Goal: Information Seeking & Learning: Learn about a topic

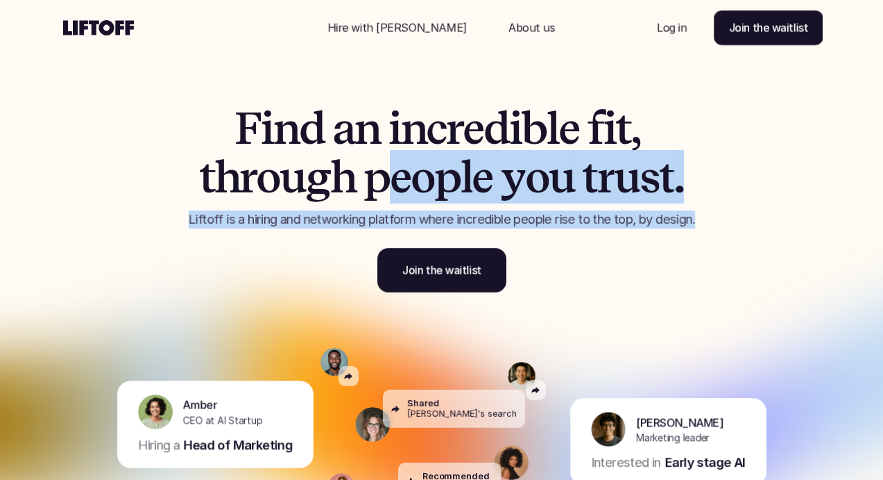
drag, startPoint x: 398, startPoint y: 172, endPoint x: 441, endPoint y: 230, distance: 71.9
click at [445, 233] on div "F i n d a n i n c r e d i b l e f i t , t h r o u g h p e o p l e y o u t r u s…" at bounding box center [442, 198] width 590 height 188
click at [441, 230] on div "F i n d a n i n c r e d i b l e f i t , t h r o u g h p e o p l e y o u t r u s…" at bounding box center [442, 198] width 590 height 188
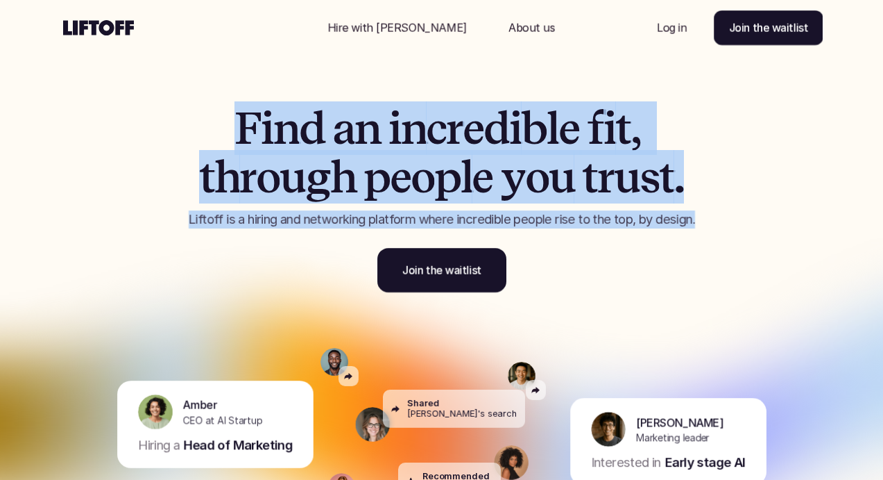
drag, startPoint x: 441, startPoint y: 230, endPoint x: 290, endPoint y: 90, distance: 205.8
click at [290, 90] on div "F i n d a n i n c r e d i b l e f i t , t h r o u g h p e o p l e y o u t r u s…" at bounding box center [442, 163] width 833 height 327
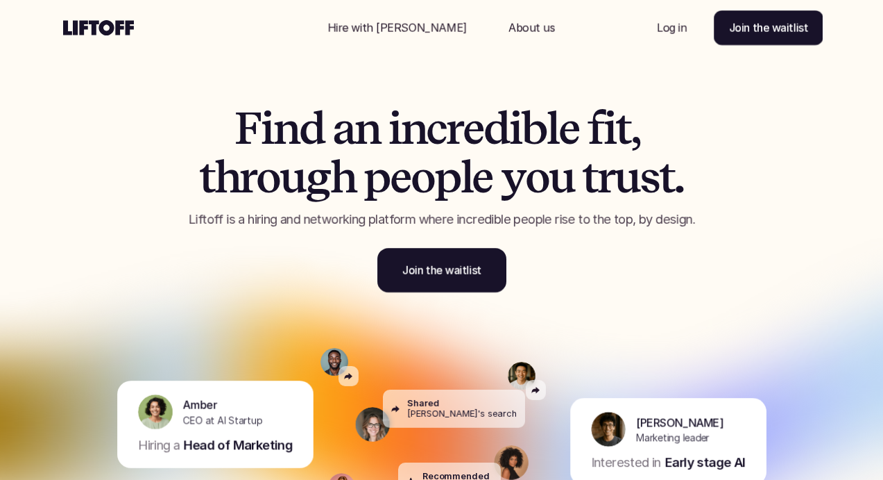
click at [289, 90] on div "F i n d a n i n c r e d i b l e f i t , t h r o u g h p e o p l e y o u t r u s…" at bounding box center [442, 163] width 833 height 327
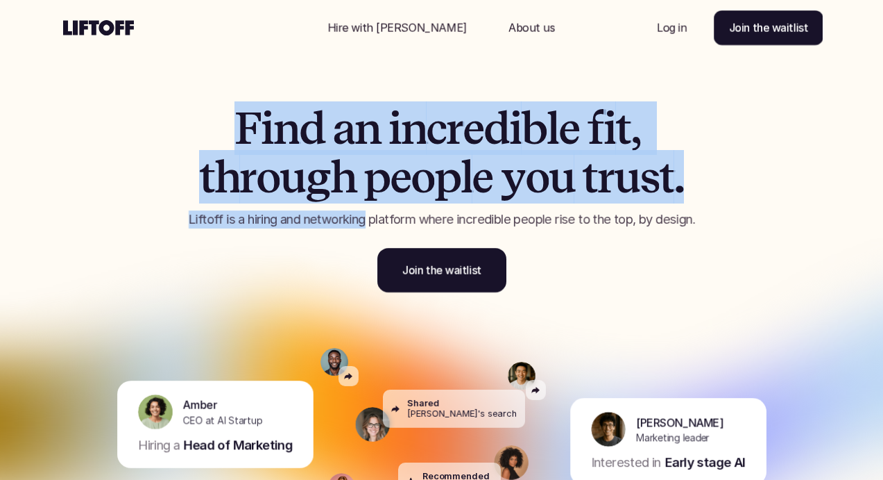
drag, startPoint x: 289, startPoint y: 90, endPoint x: 362, endPoint y: 228, distance: 155.8
click at [362, 228] on div "F i n d a n i n c r e d i b l e f i t , t h r o u g h p e o p l e y o u t r u s…" at bounding box center [442, 163] width 833 height 327
click at [362, 228] on p "Liftoff is a hiring and networking platform where incredible people rise to the…" at bounding box center [442, 219] width 590 height 18
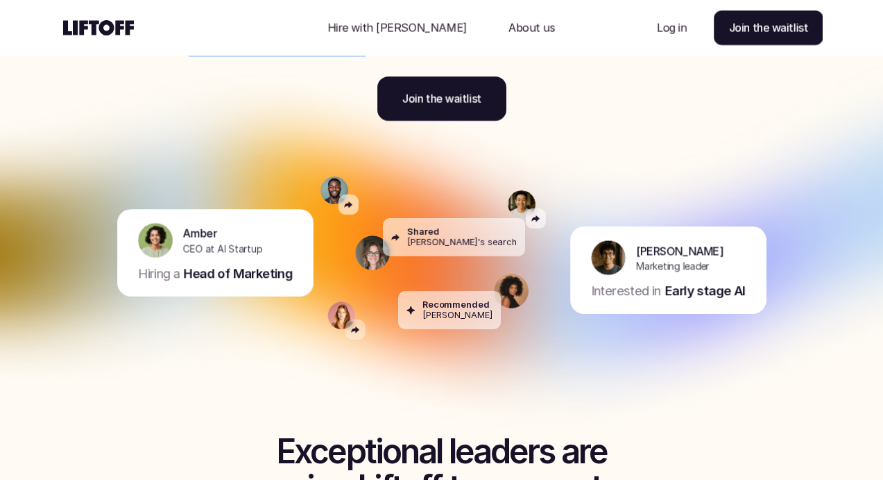
scroll to position [192, 0]
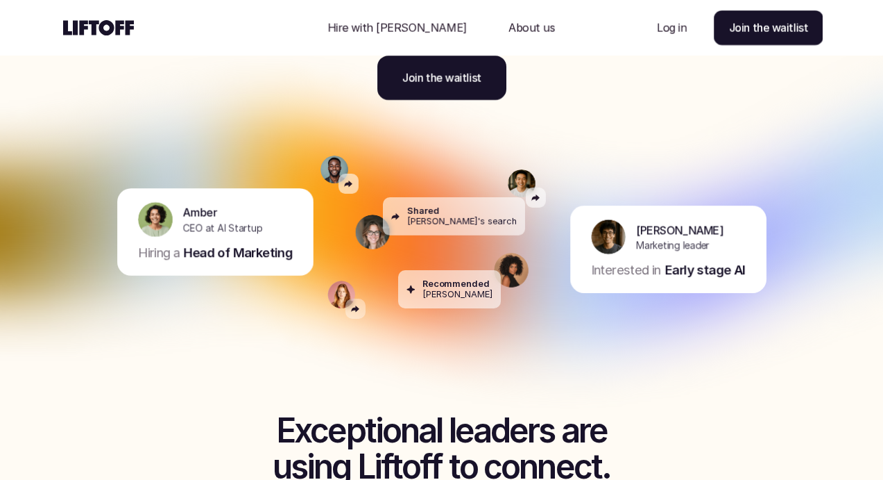
drag, startPoint x: 200, startPoint y: 204, endPoint x: 280, endPoint y: 284, distance: 113.3
click at [280, 284] on div "[PERSON_NAME] CEO at AI Startup Hiring a Head of Marketing" at bounding box center [174, 232] width 279 height 194
click at [455, 295] on div "Recommended [PERSON_NAME]" at bounding box center [458, 289] width 70 height 22
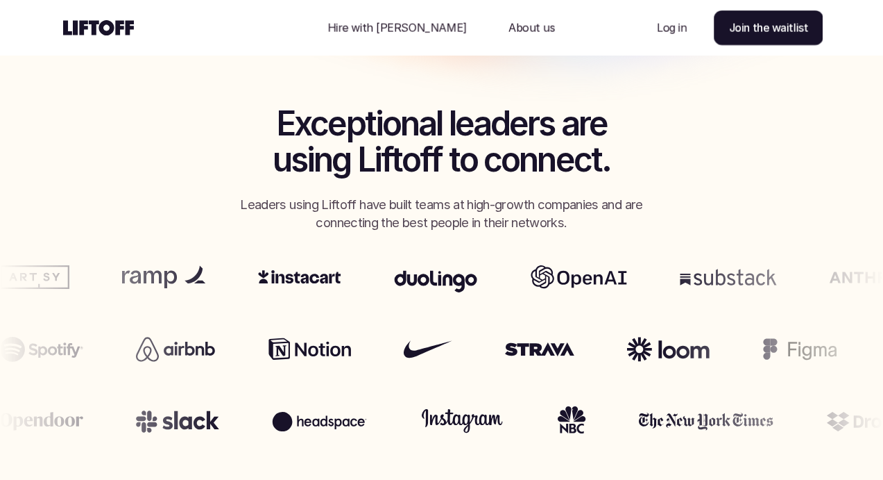
scroll to position [498, 0]
drag, startPoint x: 272, startPoint y: 208, endPoint x: 303, endPoint y: 235, distance: 40.3
click at [303, 235] on section "Exceptional leaders are using Liftoff to connect. Leaders using Liftoff have bu…" at bounding box center [441, 254] width 883 height 392
drag, startPoint x: 303, startPoint y: 235, endPoint x: 252, endPoint y: 196, distance: 63.8
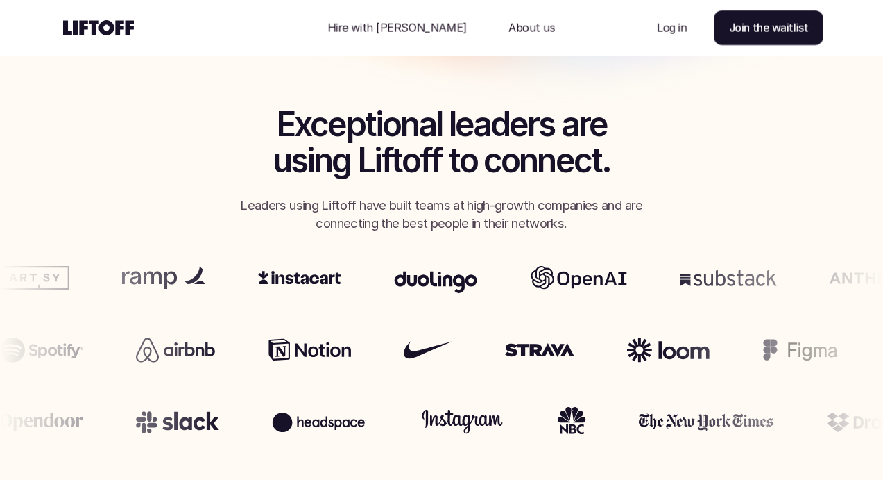
click at [252, 196] on section "Exceptional leaders are using Liftoff to connect. Leaders using Liftoff have bu…" at bounding box center [441, 254] width 883 height 392
click at [252, 196] on div "Exceptional leaders are using Liftoff to connect. Leaders using Liftoff have bu…" at bounding box center [442, 169] width 694 height 126
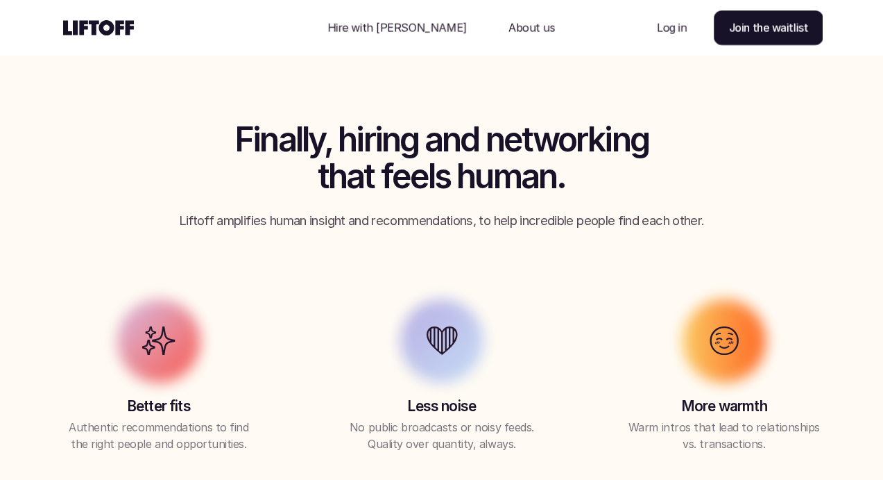
scroll to position [935, 0]
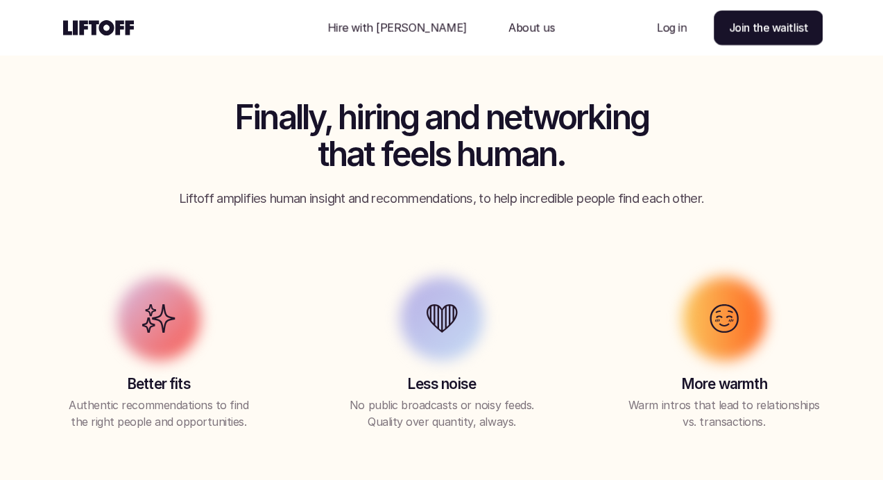
drag, startPoint x: 237, startPoint y: 192, endPoint x: 315, endPoint y: 262, distance: 105.6
click at [315, 262] on div "Finally, hiring and networking that feels human. Liftoff amplifies human insigh…" at bounding box center [442, 264] width 814 height 330
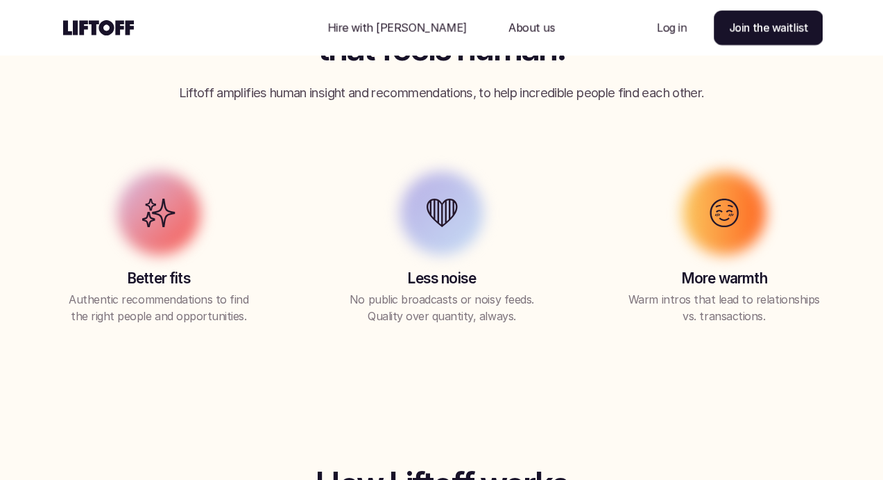
scroll to position [1049, 0]
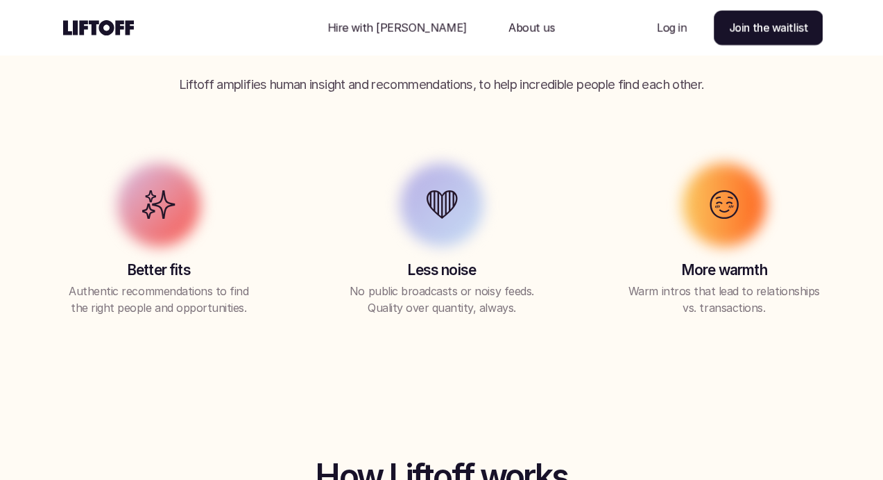
drag, startPoint x: 117, startPoint y: 290, endPoint x: 212, endPoint y: 368, distance: 123.8
click at [212, 368] on div "Finally, hiring and networking that feels human. Liftoff amplifies human insigh…" at bounding box center [441, 151] width 883 height 504
click at [213, 369] on div "Finally, hiring and networking that feels human. Liftoff amplifies human insigh…" at bounding box center [441, 151] width 883 height 504
drag, startPoint x: 253, startPoint y: 335, endPoint x: 66, endPoint y: 271, distance: 198.2
click at [66, 271] on div "Finally, hiring and networking that feels human. Liftoff amplifies human insigh…" at bounding box center [441, 151] width 883 height 504
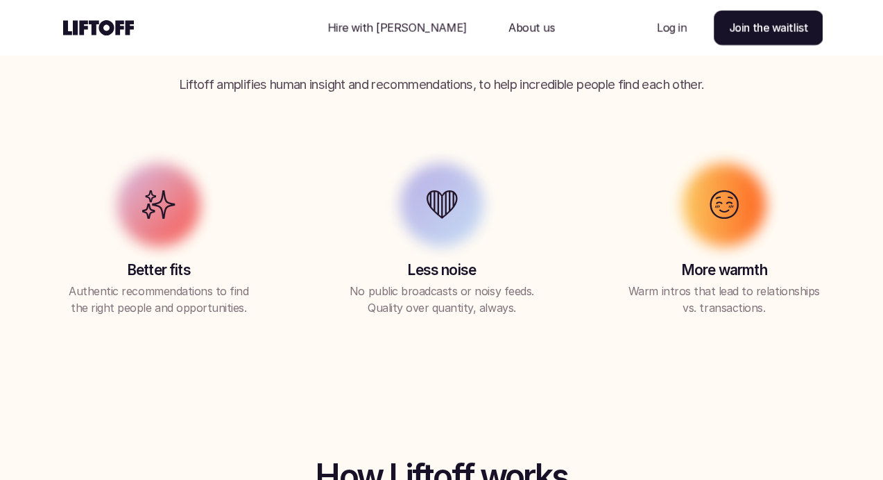
click at [66, 271] on p "Better fits" at bounding box center [159, 269] width 248 height 19
drag, startPoint x: 366, startPoint y: 277, endPoint x: 435, endPoint y: 345, distance: 96.7
click at [435, 345] on div "Finally, hiring and networking that feels human. Liftoff amplifies human insigh…" at bounding box center [441, 151] width 883 height 504
drag, startPoint x: 668, startPoint y: 263, endPoint x: 743, endPoint y: 345, distance: 111.0
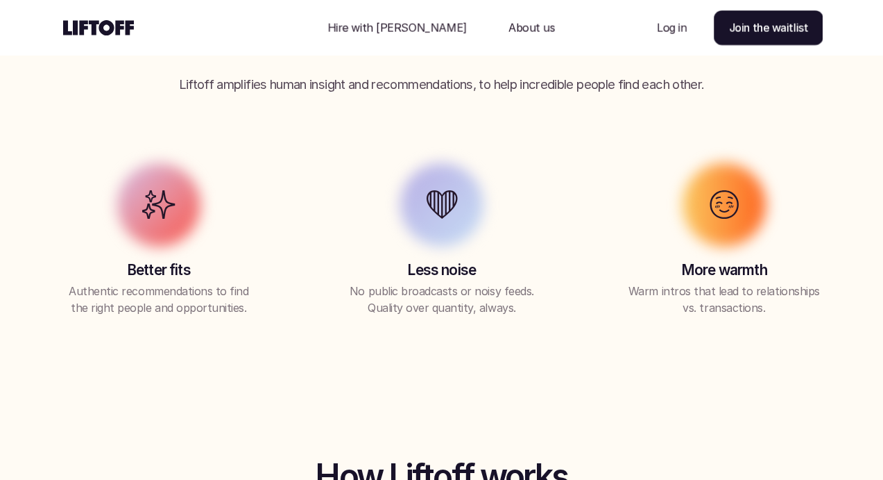
click at [743, 345] on div "Finally, hiring and networking that feels human. Liftoff amplifies human insigh…" at bounding box center [441, 151] width 883 height 504
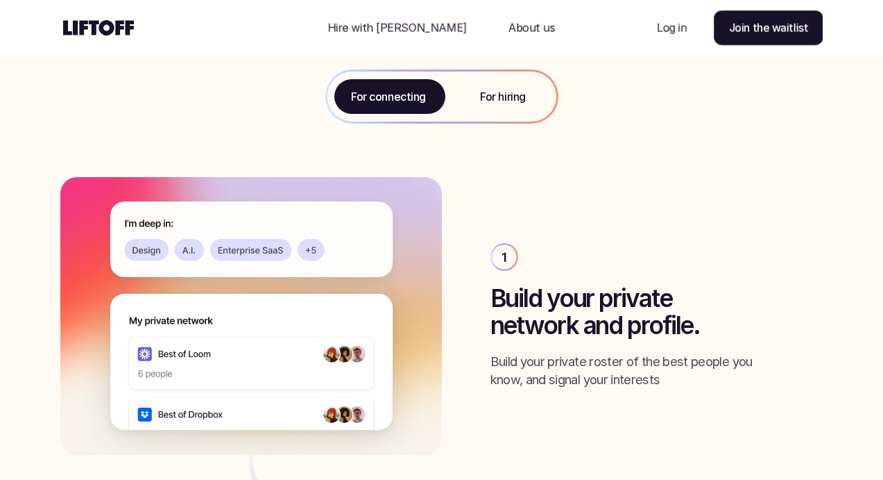
scroll to position [1494, 0]
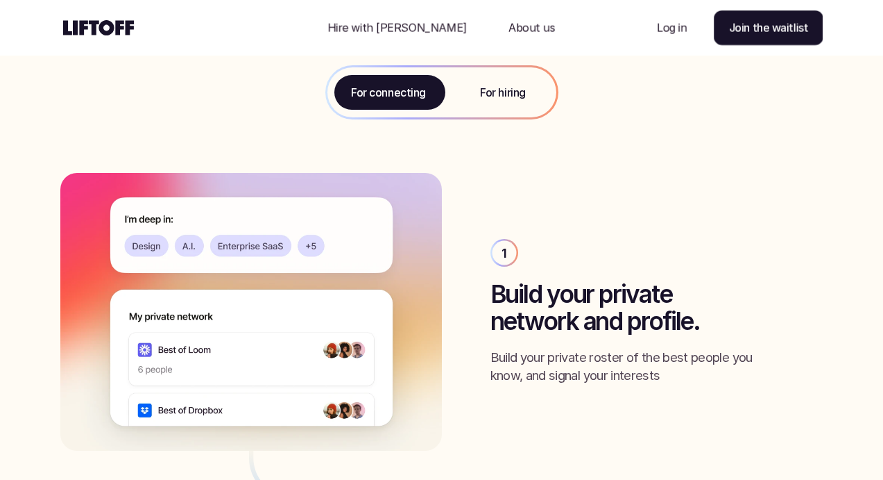
drag, startPoint x: 554, startPoint y: 298, endPoint x: 713, endPoint y: 389, distance: 183.1
click at [713, 389] on div "1 Build your private network and profile. Build your private roster of the best…" at bounding box center [441, 312] width 763 height 278
click at [713, 388] on div "1 Build your private network and profile. Build your private roster of the best…" at bounding box center [441, 312] width 763 height 278
drag, startPoint x: 711, startPoint y: 388, endPoint x: 610, endPoint y: 271, distance: 155.0
click at [611, 271] on div "1 Build your private network and profile. Build your private roster of the best…" at bounding box center [441, 312] width 763 height 278
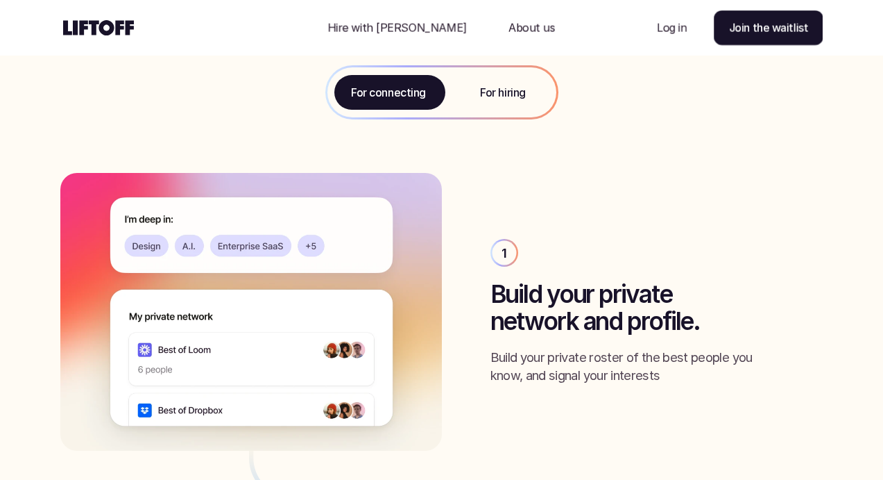
click at [610, 271] on div "1 Build your private network and profile. Build your private roster of the best…" at bounding box center [657, 311] width 333 height 145
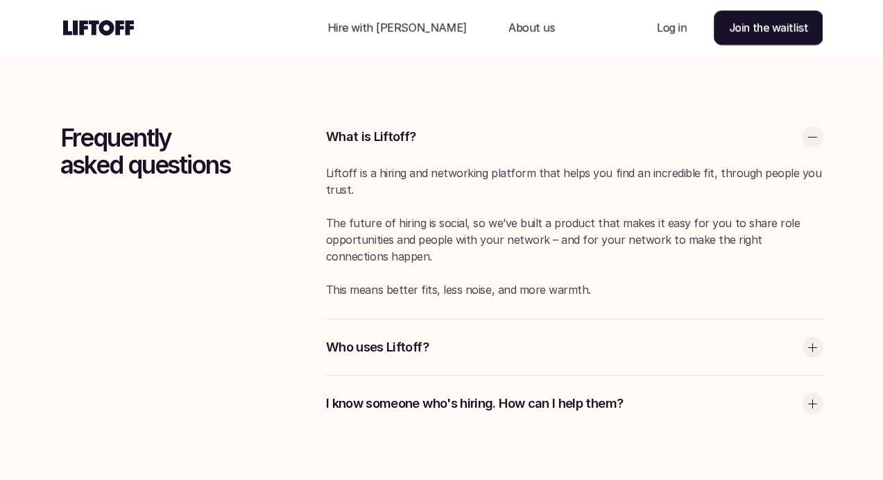
scroll to position [3571, 0]
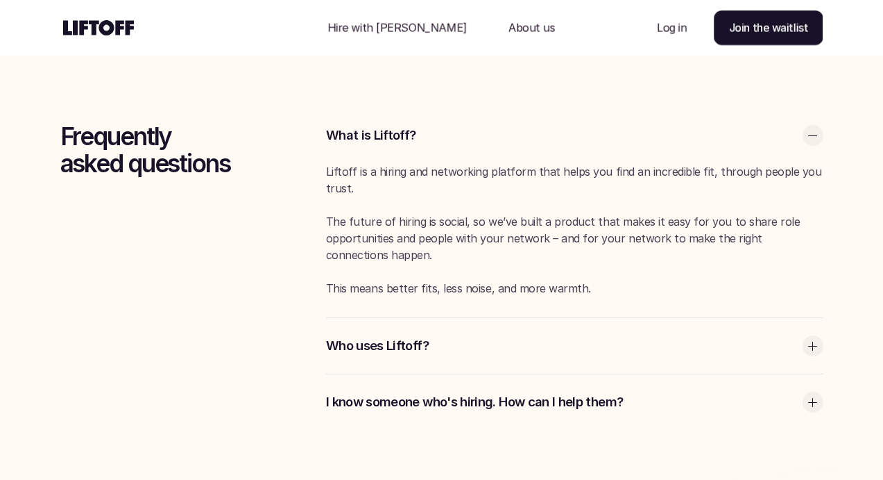
drag, startPoint x: 408, startPoint y: 213, endPoint x: 468, endPoint y: 264, distance: 78.3
click at [468, 264] on div "Liftoff is a hiring and networking platform that helps you find an incredible f…" at bounding box center [575, 229] width 498 height 133
drag, startPoint x: 468, startPoint y: 264, endPoint x: 416, endPoint y: 215, distance: 71.2
click at [416, 215] on div "Liftoff is a hiring and networking platform that helps you find an incredible f…" at bounding box center [575, 229] width 498 height 133
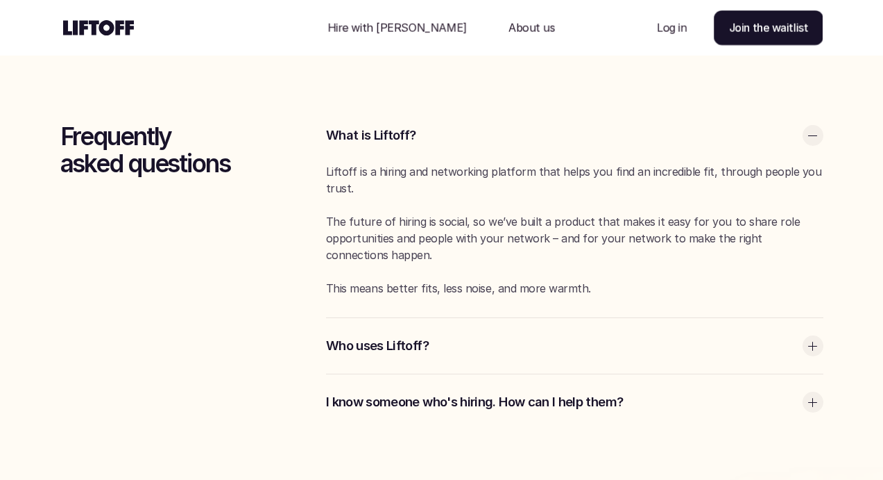
click at [416, 215] on p "The future of hiring is social, so we’ve built a product that makes it easy for…" at bounding box center [575, 238] width 498 height 50
drag, startPoint x: 416, startPoint y: 215, endPoint x: 468, endPoint y: 260, distance: 68.9
click at [468, 260] on p "The future of hiring is social, so we’ve built a product that makes it easy for…" at bounding box center [575, 238] width 498 height 50
drag, startPoint x: 461, startPoint y: 257, endPoint x: 405, endPoint y: 207, distance: 75.7
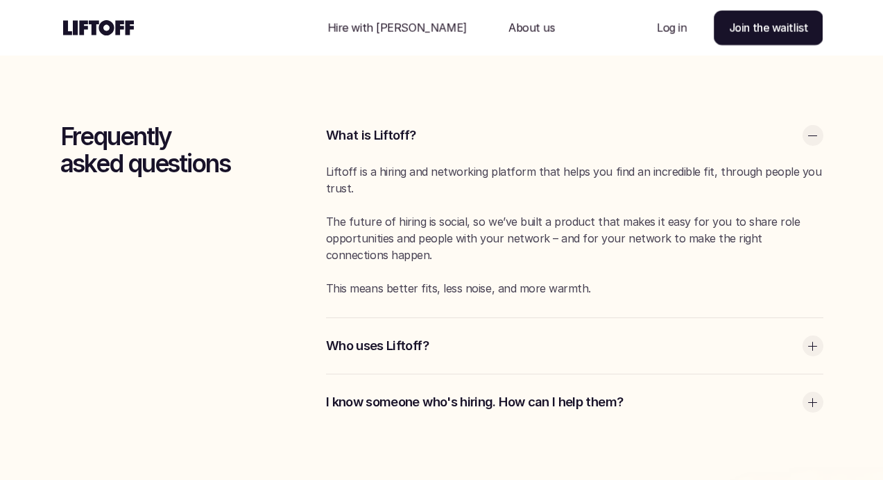
click at [407, 207] on div "Liftoff is a hiring and networking platform that helps you find an incredible f…" at bounding box center [575, 229] width 498 height 133
click at [405, 207] on div "Liftoff is a hiring and networking platform that helps you find an incredible f…" at bounding box center [575, 229] width 498 height 133
drag, startPoint x: 405, startPoint y: 207, endPoint x: 484, endPoint y: 267, distance: 99.0
click at [484, 267] on div "Liftoff is a hiring and networking platform that helps you find an incredible f…" at bounding box center [575, 229] width 498 height 133
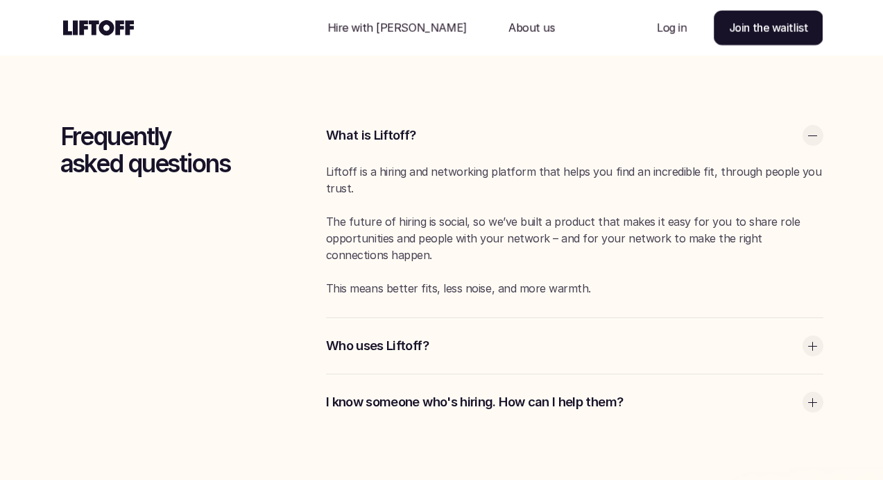
drag, startPoint x: 484, startPoint y: 267, endPoint x: 422, endPoint y: 214, distance: 81.7
click at [425, 214] on div "Liftoff is a hiring and networking platform that helps you find an incredible f…" at bounding box center [575, 229] width 498 height 133
click at [422, 214] on p "The future of hiring is social, so we’ve built a product that makes it easy for…" at bounding box center [575, 238] width 498 height 50
drag, startPoint x: 422, startPoint y: 214, endPoint x: 494, endPoint y: 272, distance: 92.8
click at [494, 272] on div "Liftoff is a hiring and networking platform that helps you find an incredible f…" at bounding box center [575, 229] width 498 height 133
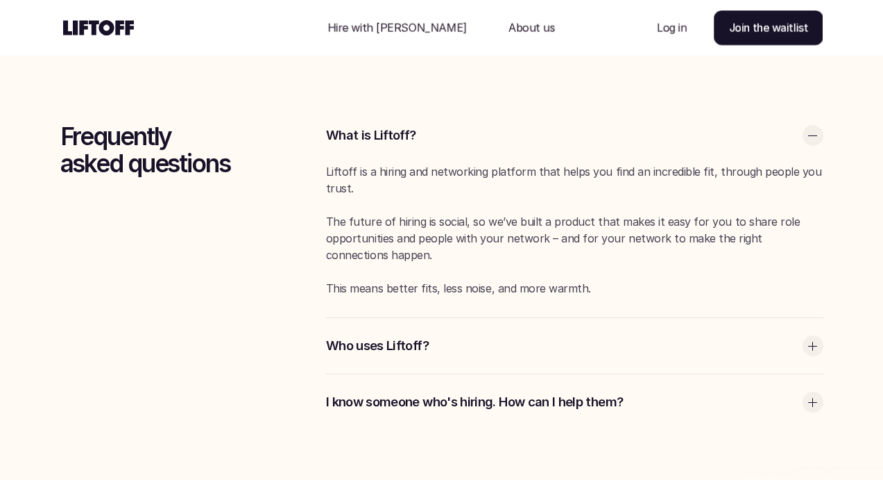
click at [494, 272] on div "Liftoff is a hiring and networking platform that helps you find an incredible f…" at bounding box center [575, 229] width 498 height 133
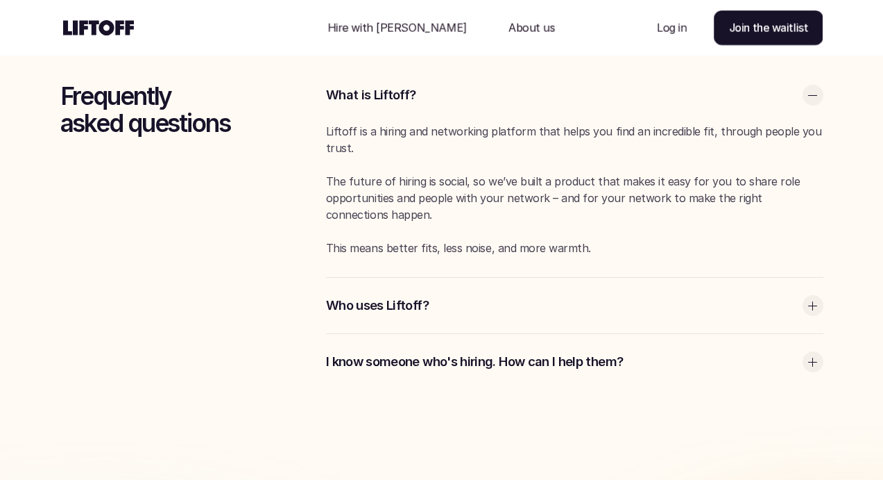
scroll to position [3612, 0]
click at [606, 296] on p "Who uses Liftoff?" at bounding box center [561, 305] width 470 height 18
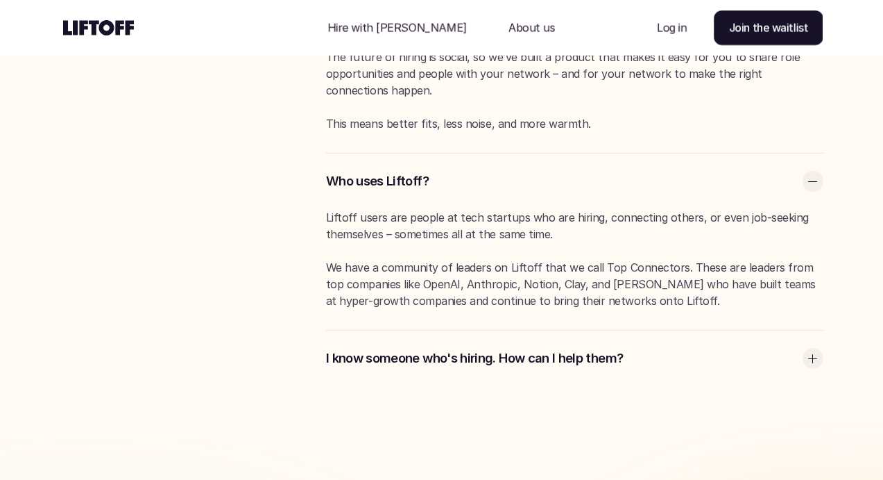
scroll to position [3739, 0]
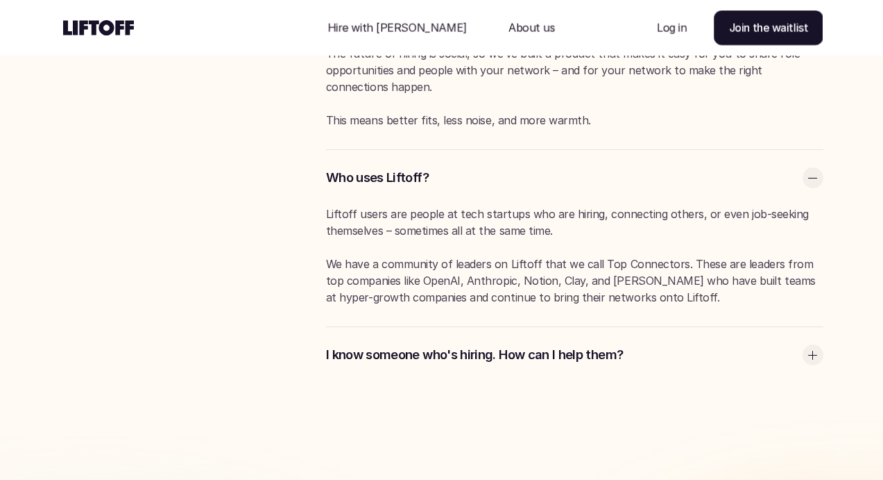
drag, startPoint x: 427, startPoint y: 214, endPoint x: 665, endPoint y: 297, distance: 251.3
click at [665, 297] on div "Liftoff users are people at tech startups who are hiring, connecting others, or…" at bounding box center [575, 255] width 498 height 100
click at [665, 297] on p "We have a community of leaders on Liftoff that we call Top Connectors. These ar…" at bounding box center [575, 280] width 498 height 50
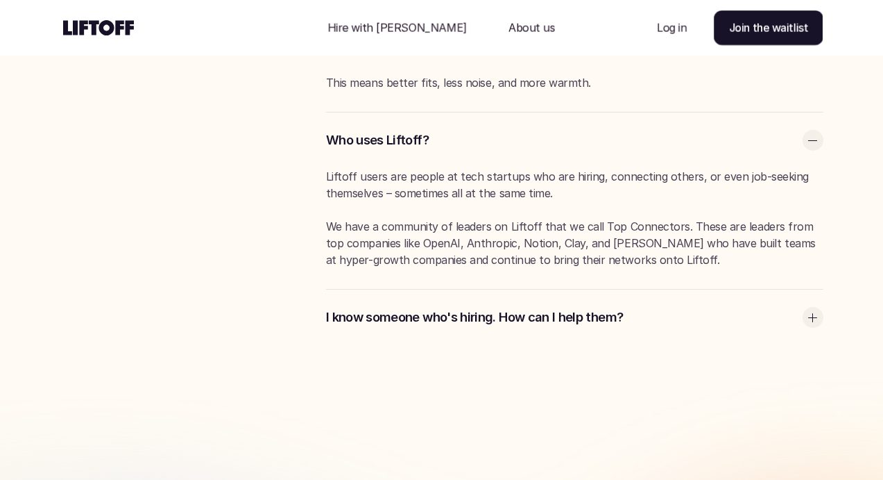
scroll to position [3783, 0]
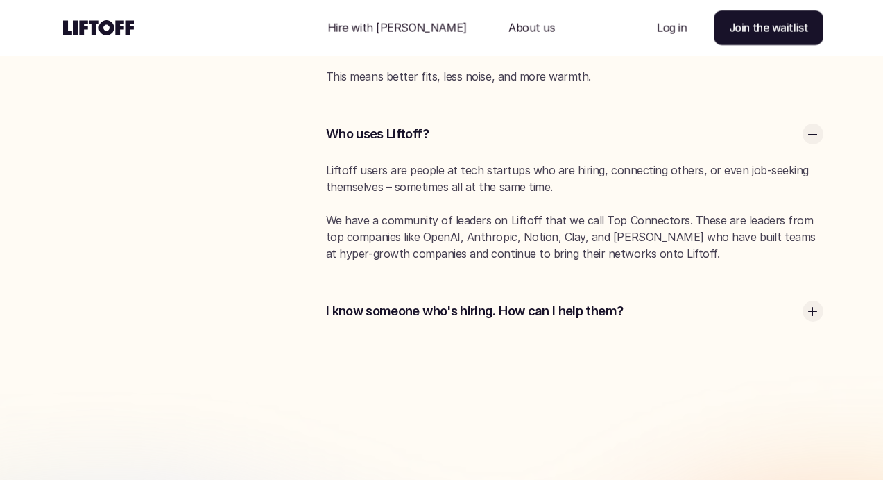
click at [565, 304] on p "I know someone who's hiring. How can I help them?" at bounding box center [561, 311] width 470 height 18
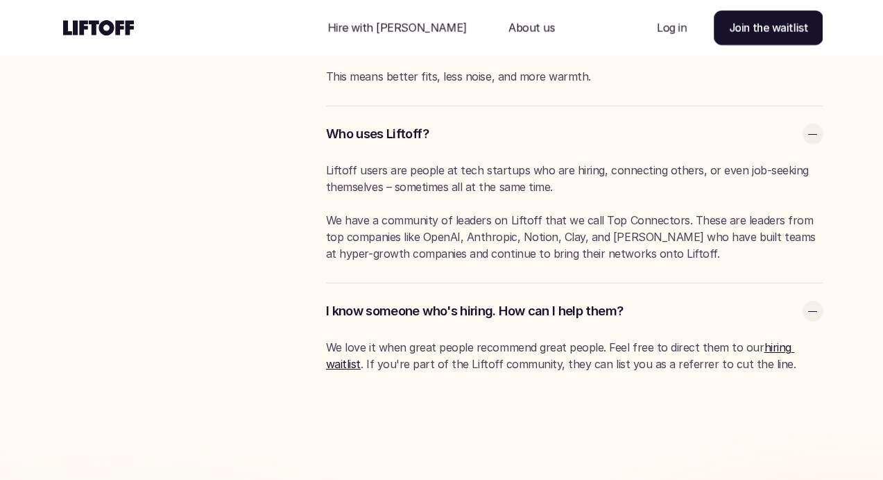
drag, startPoint x: 422, startPoint y: 353, endPoint x: 455, endPoint y: 368, distance: 36.9
click at [455, 368] on p "We love it when great people recommend great people. Feel free to direct them t…" at bounding box center [575, 355] width 498 height 33
drag, startPoint x: 455, startPoint y: 368, endPoint x: 426, endPoint y: 341, distance: 39.8
click at [432, 346] on p "We love it when great people recommend great people. Feel free to direct them t…" at bounding box center [575, 355] width 498 height 33
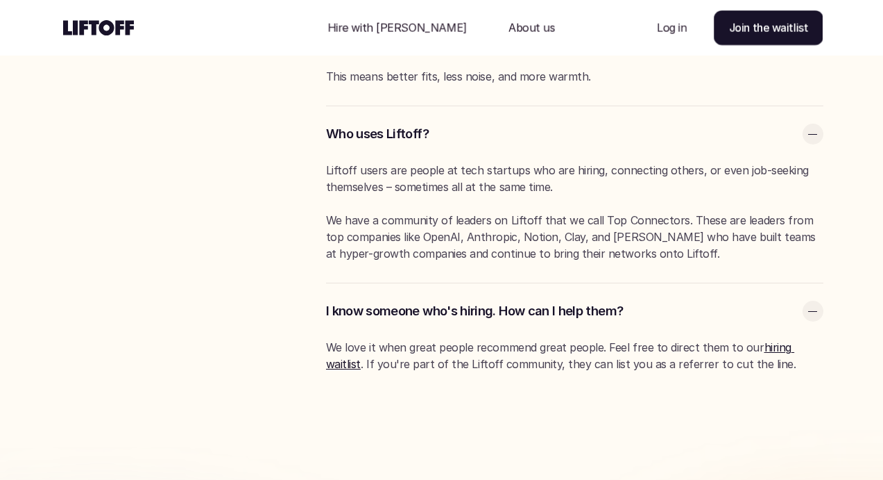
click at [426, 341] on p "We love it when great people recommend great people. Feel free to direct them t…" at bounding box center [575, 355] width 498 height 33
drag, startPoint x: 426, startPoint y: 341, endPoint x: 476, endPoint y: 384, distance: 65.5
click at [476, 384] on div "We love it when great people recommend great people. Feel free to direct them t…" at bounding box center [575, 366] width 498 height 54
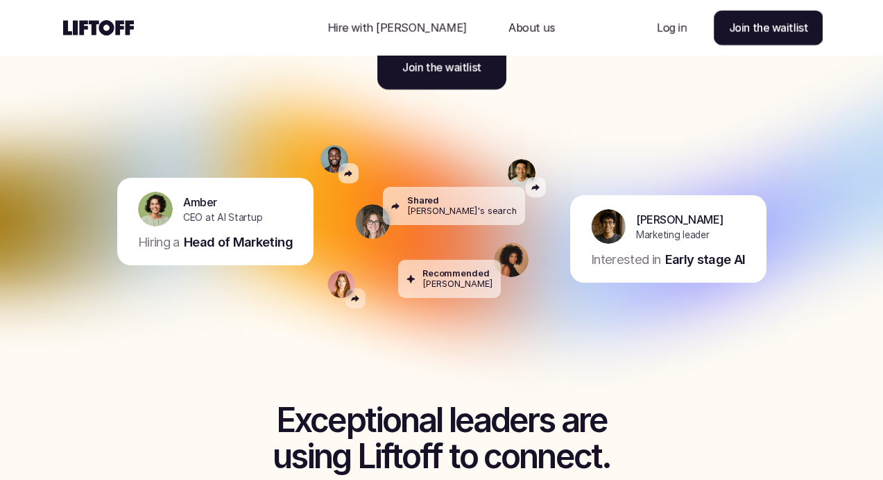
scroll to position [0, 0]
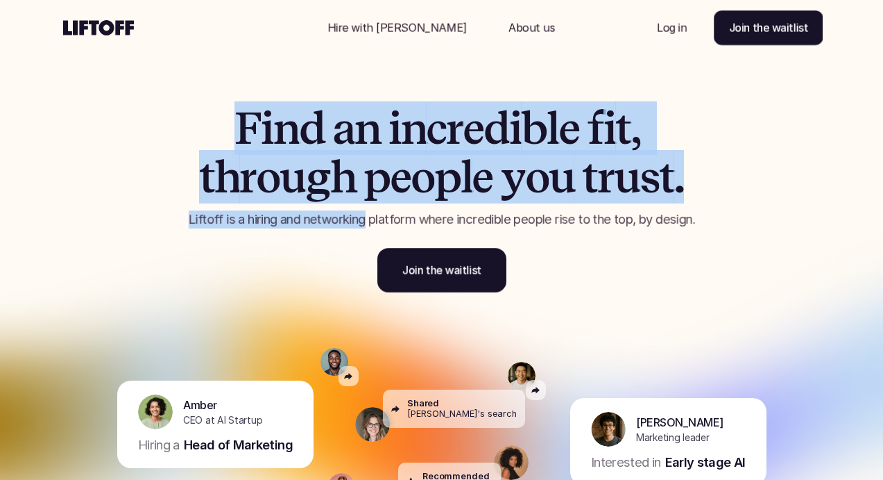
click at [395, 23] on p "Hire with [PERSON_NAME]" at bounding box center [397, 27] width 139 height 17
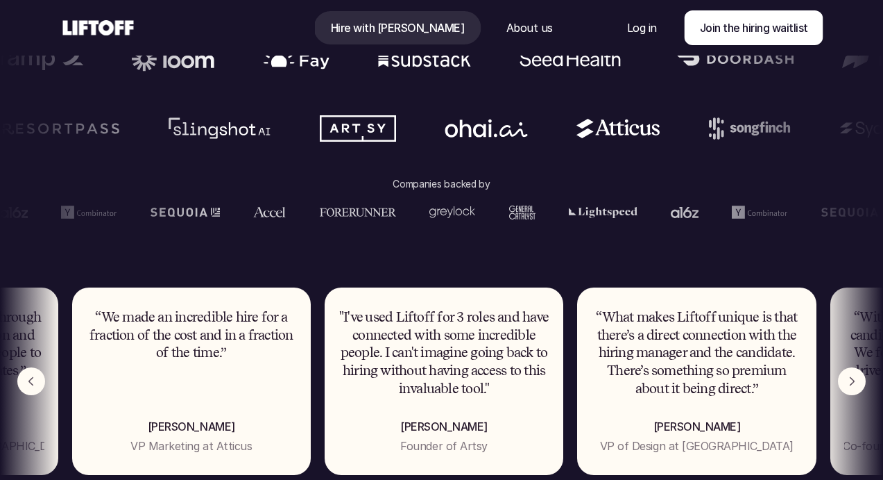
scroll to position [748, 0]
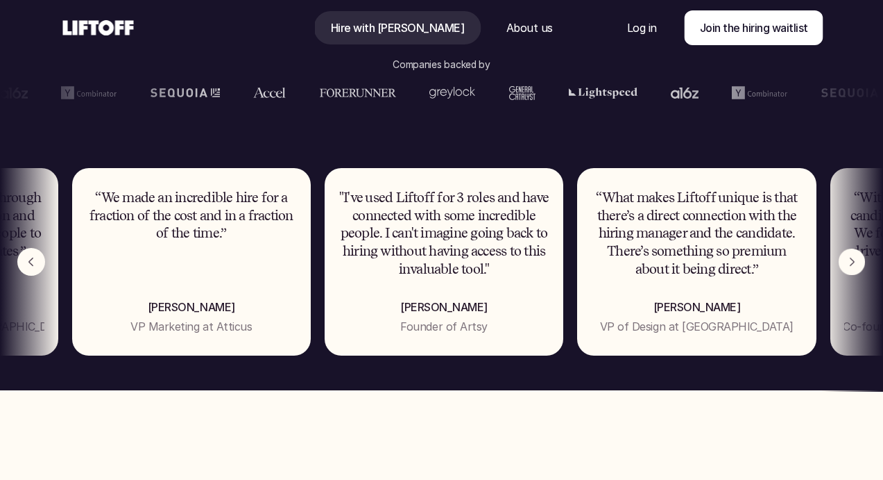
click at [847, 258] on img "Next" at bounding box center [852, 261] width 26 height 26
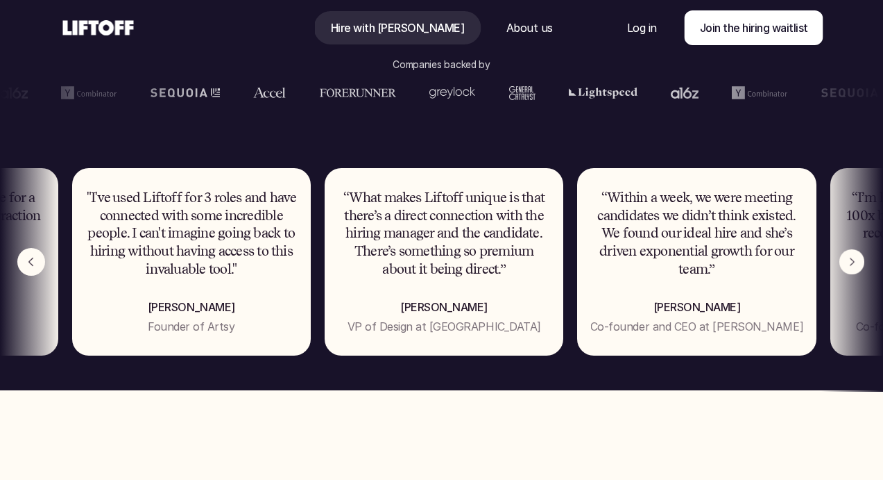
click at [847, 258] on img "Next" at bounding box center [852, 261] width 25 height 25
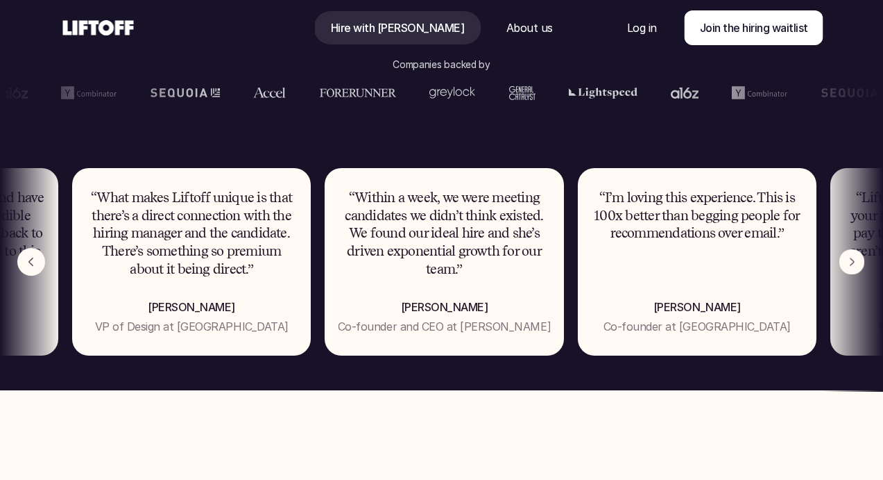
click at [847, 258] on img "Next" at bounding box center [853, 261] width 26 height 26
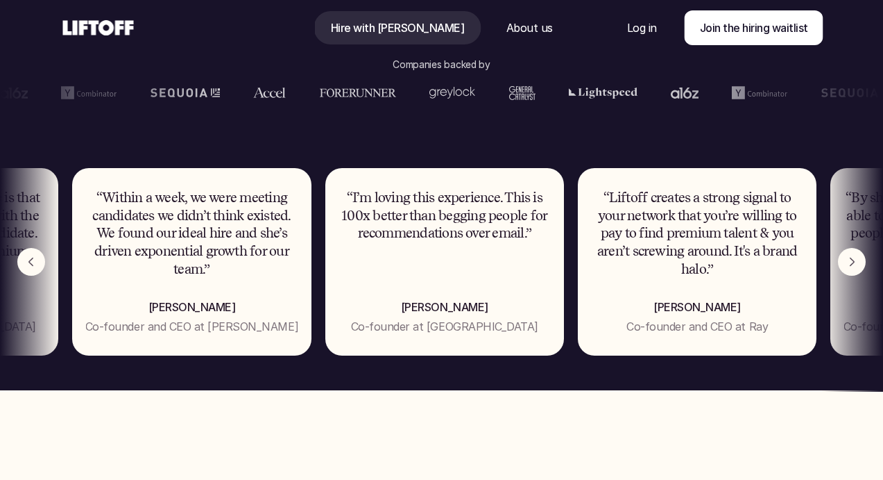
click at [847, 258] on img "Next" at bounding box center [852, 262] width 28 height 28
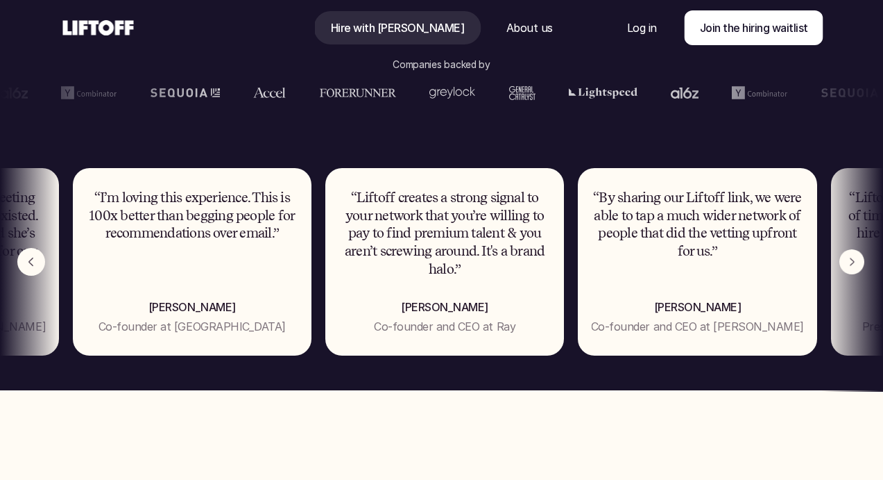
click at [847, 258] on img "Next" at bounding box center [852, 261] width 25 height 25
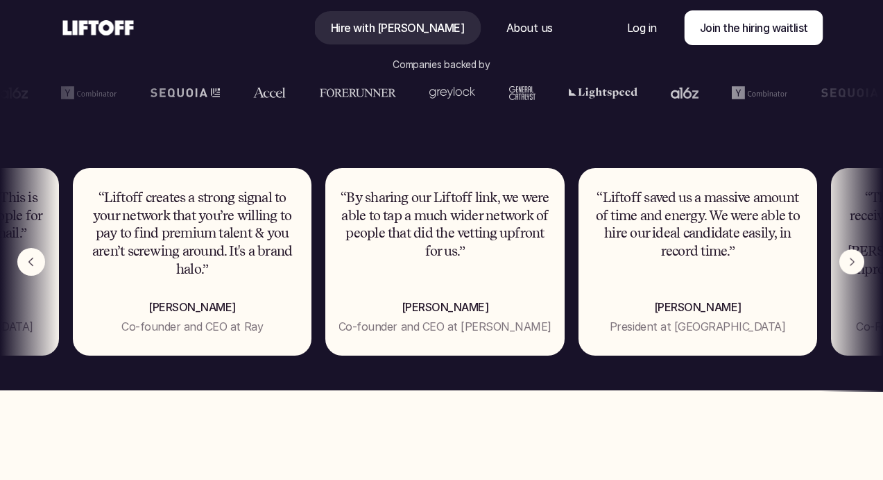
click at [847, 258] on img "Next" at bounding box center [852, 261] width 25 height 25
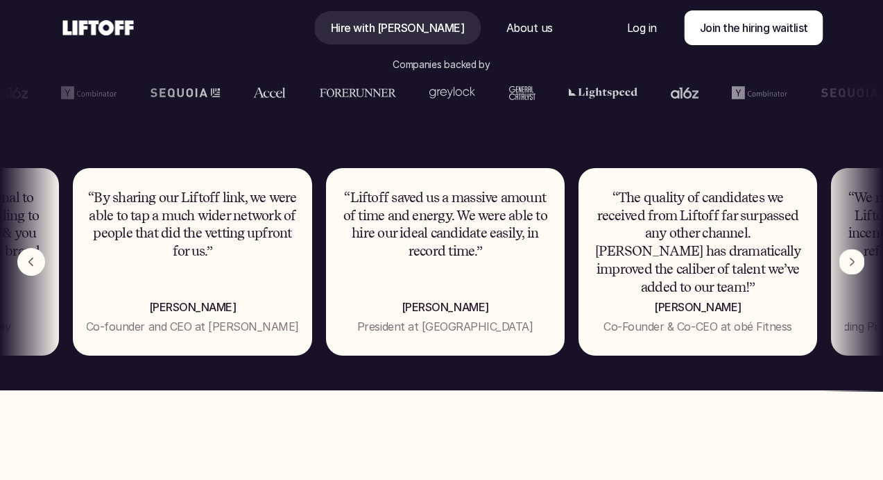
click at [847, 258] on img "Next" at bounding box center [853, 261] width 26 height 26
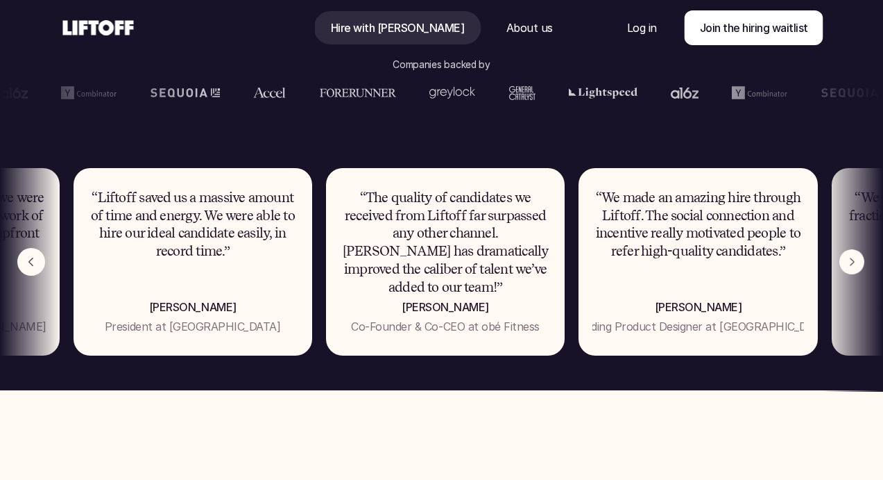
click at [851, 268] on img "Next" at bounding box center [852, 261] width 25 height 25
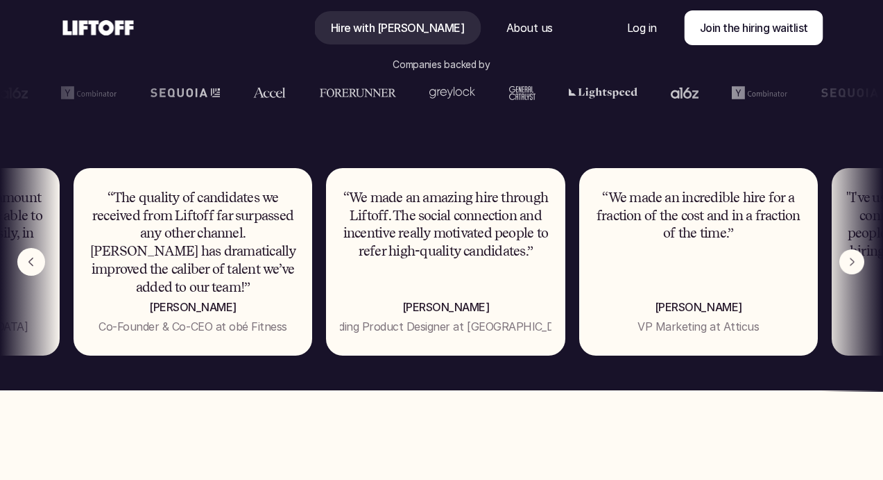
click at [851, 268] on img "Next" at bounding box center [852, 261] width 25 height 25
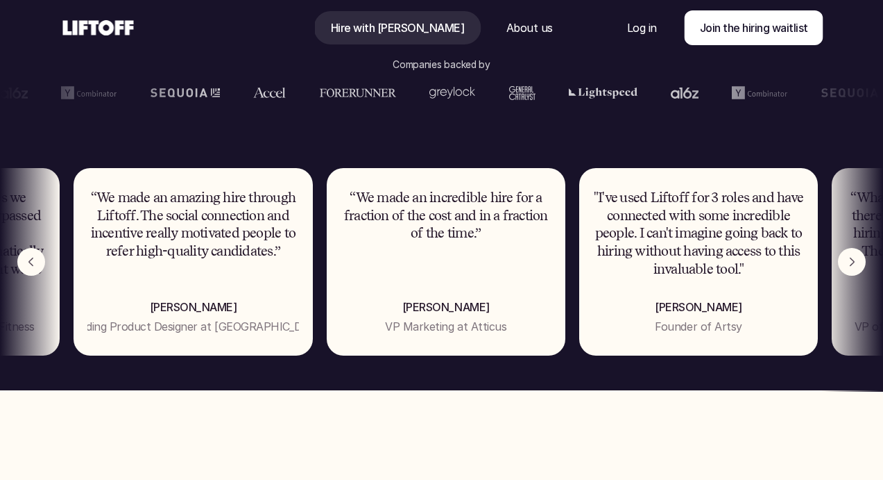
click at [489, 37] on div "Nav Link" at bounding box center [529, 27] width 80 height 33
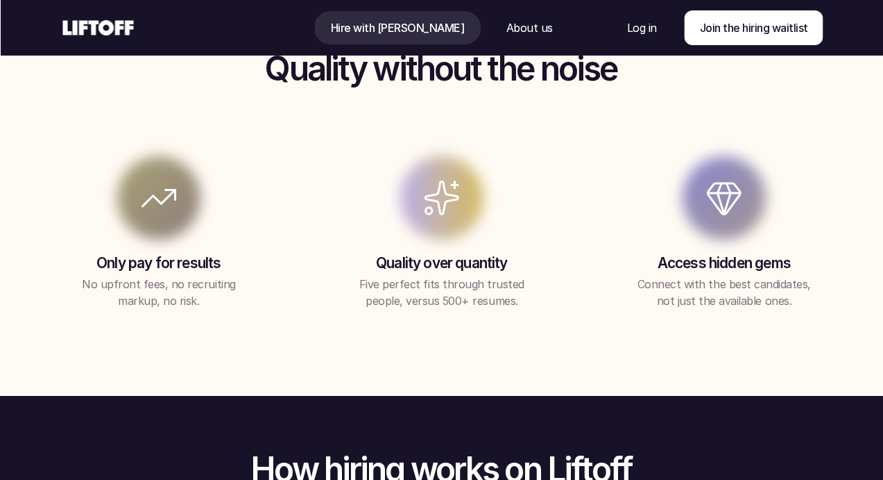
scroll to position [1173, 0]
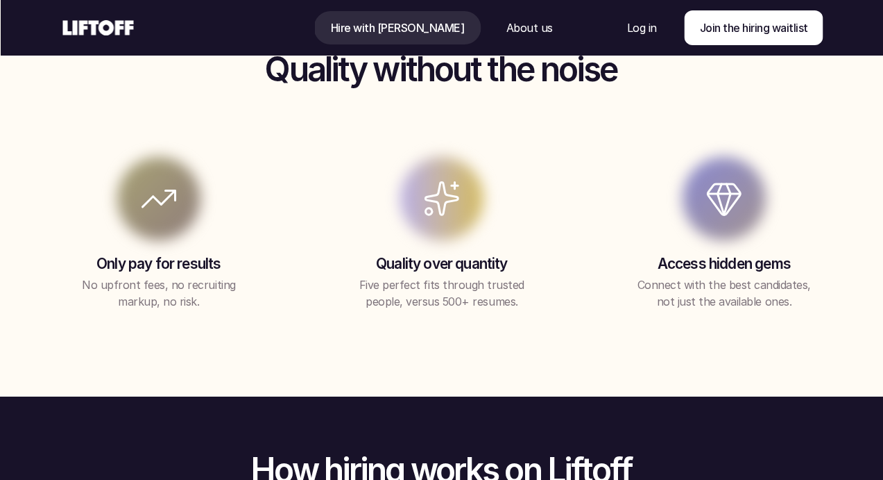
drag, startPoint x: 169, startPoint y: 281, endPoint x: 251, endPoint y: 313, distance: 88.5
click at [251, 313] on div "Quality without the noise Only pay for results No upfront fees, no recruiting m…" at bounding box center [441, 181] width 883 height 432
click at [155, 294] on p "No upfront fees, no recruiting markup, no risk." at bounding box center [158, 292] width 173 height 33
drag, startPoint x: 136, startPoint y: 287, endPoint x: 182, endPoint y: 324, distance: 58.7
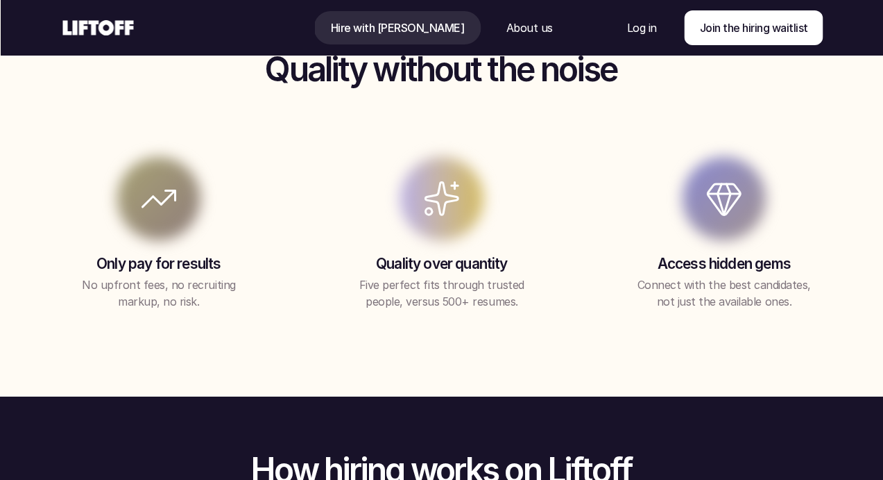
click at [182, 324] on div "Quality without the noise Only pay for results No upfront fees, no recruiting m…" at bounding box center [441, 181] width 883 height 432
click at [133, 312] on div "Quality without the noise Only pay for results No upfront fees, no recruiting m…" at bounding box center [441, 181] width 883 height 432
click at [180, 330] on div "Quality without the noise Only pay for results No upfront fees, no recruiting m…" at bounding box center [441, 181] width 883 height 432
drag, startPoint x: 378, startPoint y: 282, endPoint x: 461, endPoint y: 355, distance: 111.2
click at [461, 355] on div "Quality without the noise Only pay for results No upfront fees, no recruiting m…" at bounding box center [441, 181] width 883 height 432
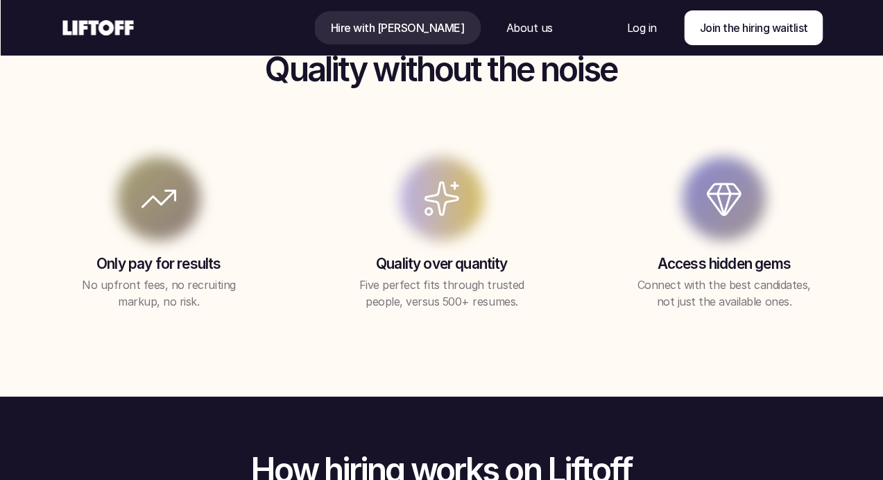
click at [461, 355] on div "Quality without the noise Only pay for results No upfront fees, no recruiting m…" at bounding box center [441, 181] width 883 height 432
drag, startPoint x: 431, startPoint y: 280, endPoint x: 500, endPoint y: 349, distance: 98.1
click at [500, 349] on div "Quality without the noise Only pay for results No upfront fees, no recruiting m…" at bounding box center [441, 181] width 883 height 432
drag, startPoint x: 664, startPoint y: 248, endPoint x: 757, endPoint y: 336, distance: 128.1
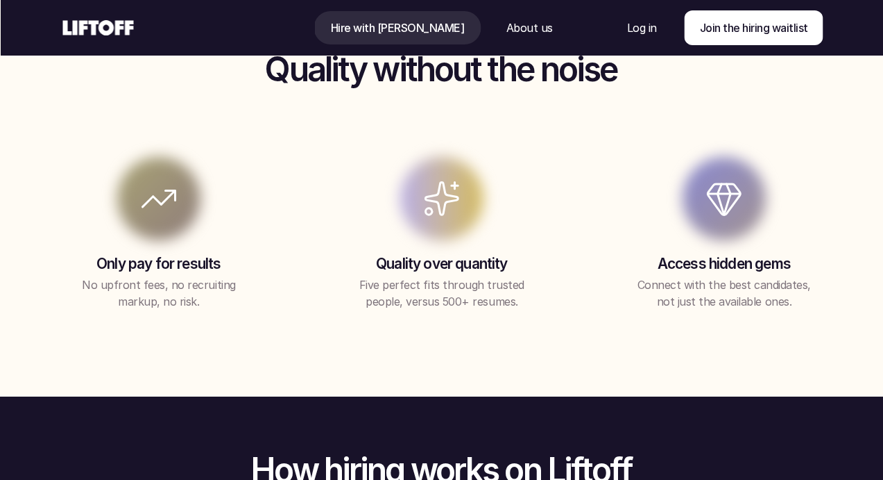
click at [757, 336] on div "Quality without the noise Only pay for results No upfront fees, no recruiting m…" at bounding box center [441, 181] width 883 height 432
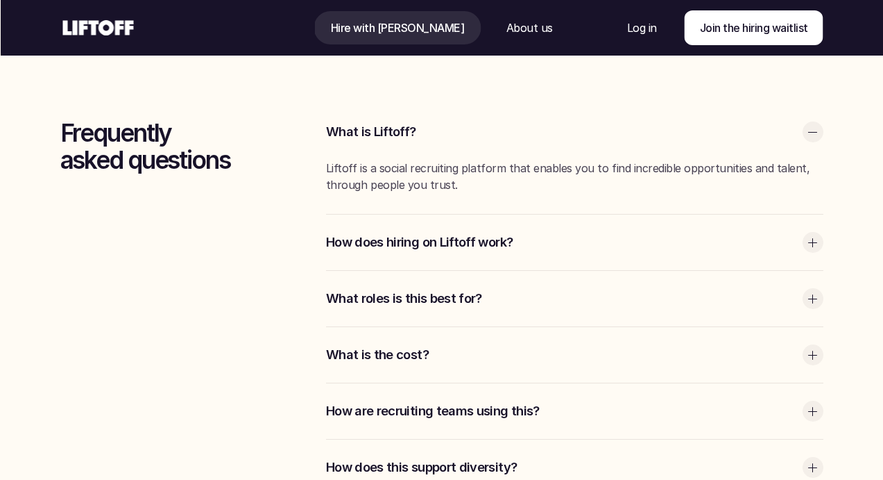
scroll to position [3636, 0]
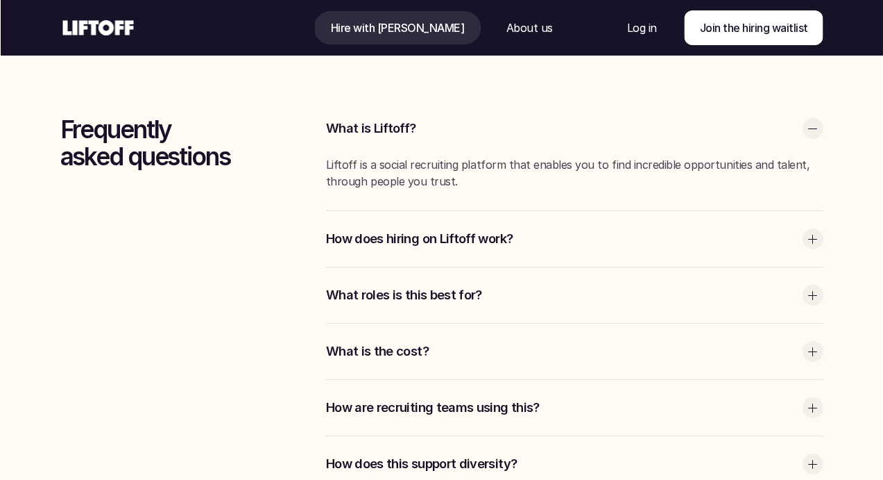
click at [450, 295] on p "What roles is this best for?" at bounding box center [561, 295] width 470 height 18
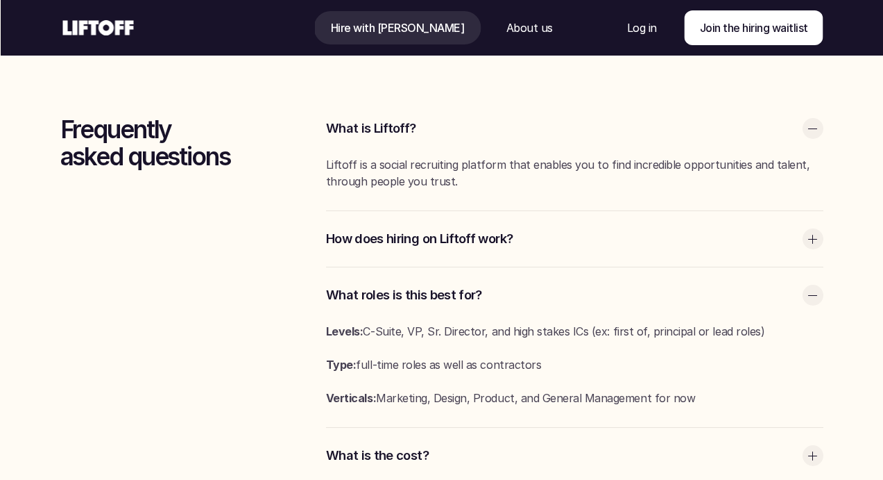
click at [518, 293] on p "What roles is this best for?" at bounding box center [561, 295] width 470 height 18
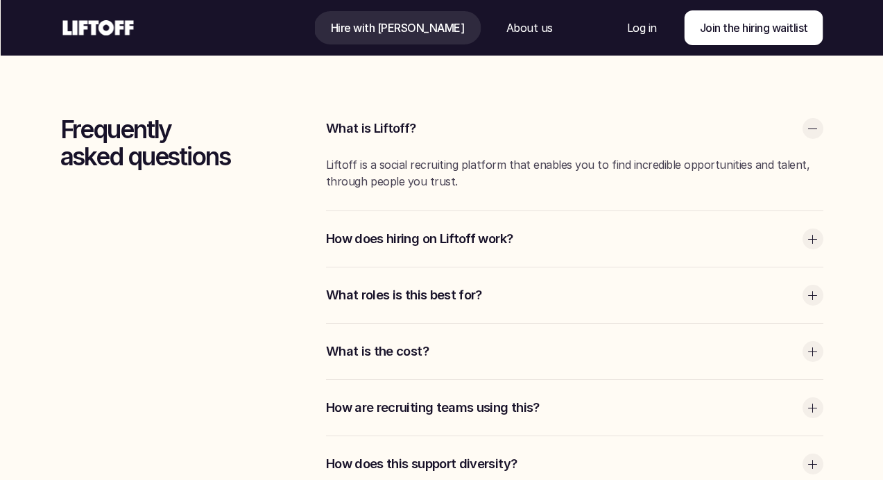
click at [512, 289] on p "What roles is this best for?" at bounding box center [561, 295] width 470 height 18
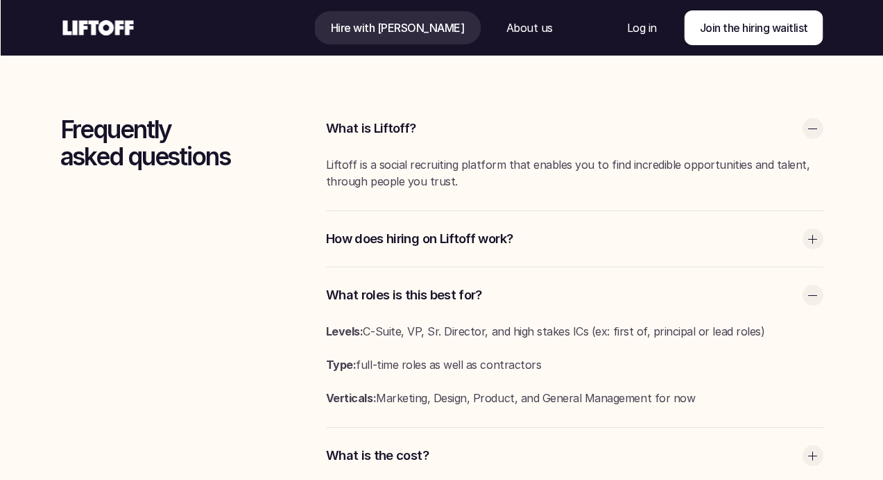
click at [512, 289] on p "What roles is this best for?" at bounding box center [561, 295] width 470 height 18
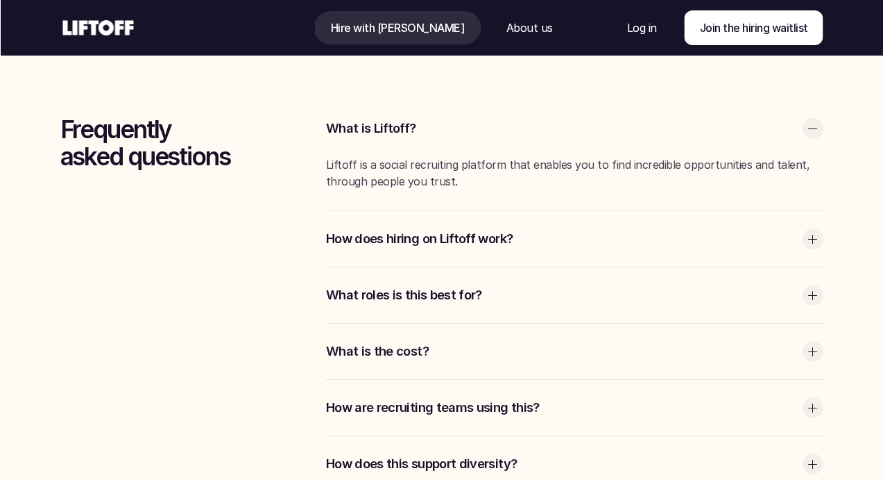
click at [509, 360] on div "What is the cost?" at bounding box center [575, 351] width 498 height 56
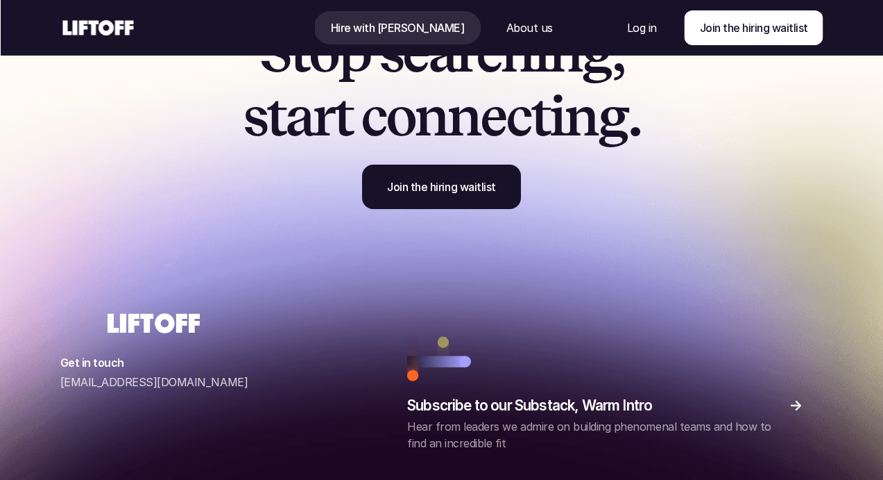
scroll to position [4468, 0]
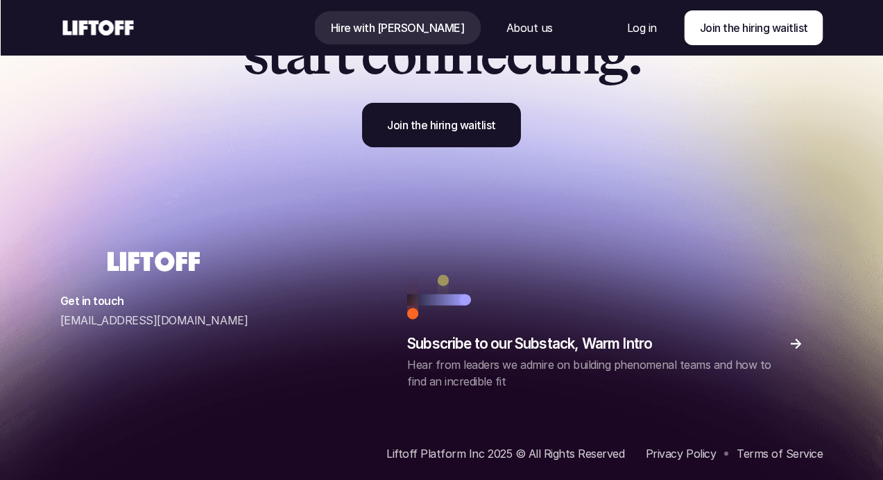
click at [507, 24] on p "About us" at bounding box center [529, 27] width 46 height 17
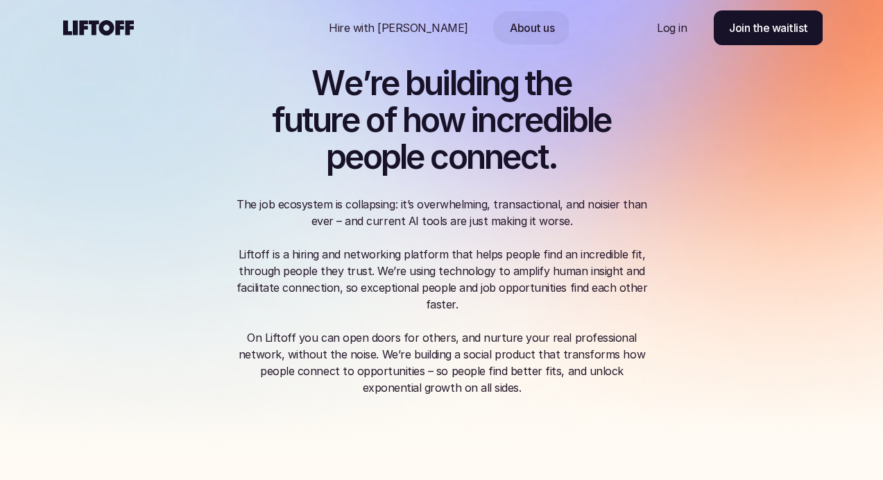
scroll to position [42, 0]
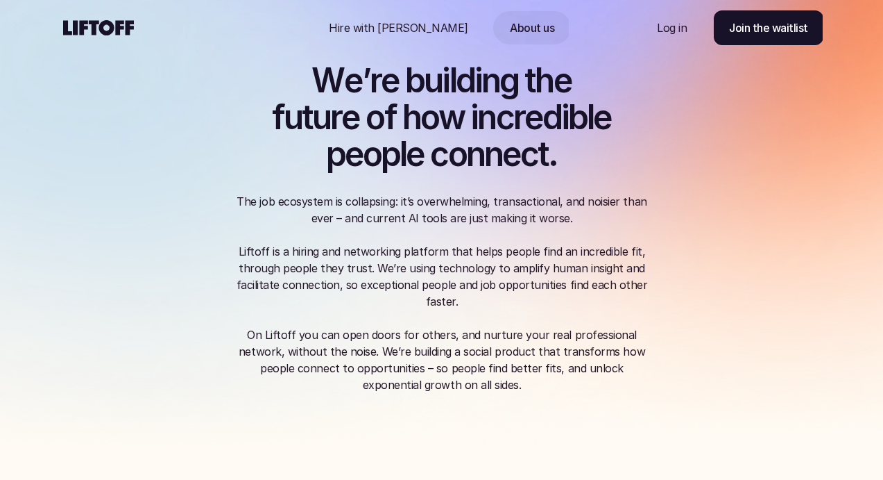
drag, startPoint x: 453, startPoint y: 189, endPoint x: 604, endPoint y: 330, distance: 207.2
click at [604, 330] on div "W e ’ r e b u i l d i n g t h e f u t u r e o f h o w i n c r e d i b l e p e o…" at bounding box center [442, 227] width 416 height 330
click at [604, 330] on p "On Liftoff you can open doors for others, and nurture your real professional ne…" at bounding box center [442, 359] width 416 height 67
drag, startPoint x: 322, startPoint y: 235, endPoint x: 530, endPoint y: 303, distance: 219.2
click at [530, 303] on p "The job ecosystem is collapsing: it’s overwhelming, transactional, and noisier …" at bounding box center [442, 251] width 416 height 117
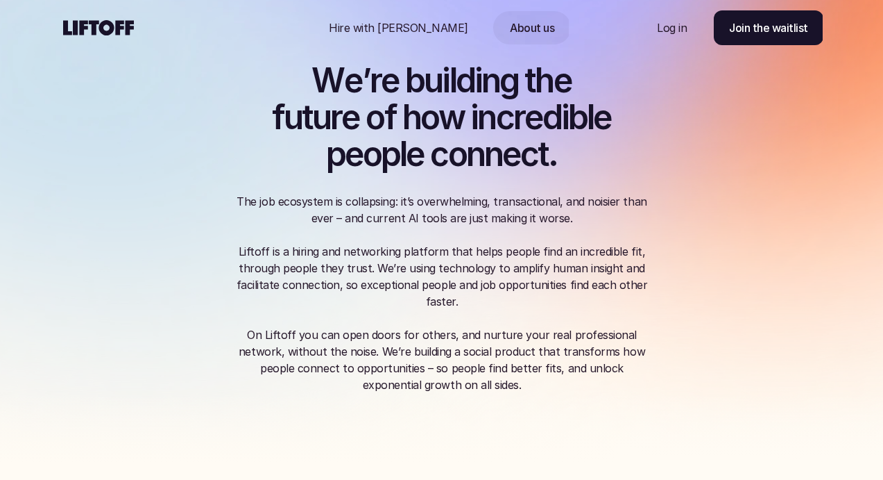
click at [530, 303] on p "The job ecosystem is collapsing: it’s overwhelming, transactional, and noisier …" at bounding box center [442, 251] width 416 height 117
drag, startPoint x: 530, startPoint y: 303, endPoint x: 478, endPoint y: 237, distance: 84.0
click at [479, 238] on p "The job ecosystem is collapsing: it’s overwhelming, transactional, and noisier …" at bounding box center [442, 251] width 416 height 117
click at [478, 237] on p "The job ecosystem is collapsing: it’s overwhelming, transactional, and noisier …" at bounding box center [442, 251] width 416 height 117
drag, startPoint x: 478, startPoint y: 237, endPoint x: 553, endPoint y: 312, distance: 106.0
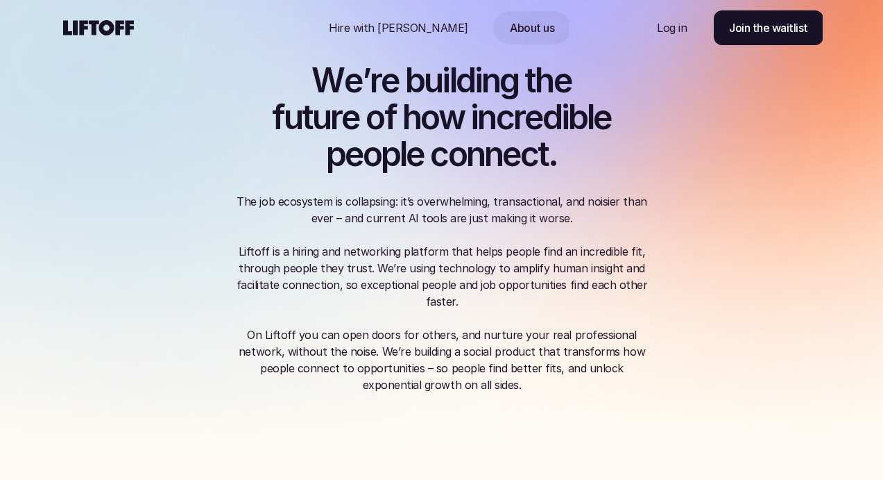
click at [553, 312] on div "The job ecosystem is collapsing: it’s overwhelming, transactional, and noisier …" at bounding box center [442, 293] width 416 height 200
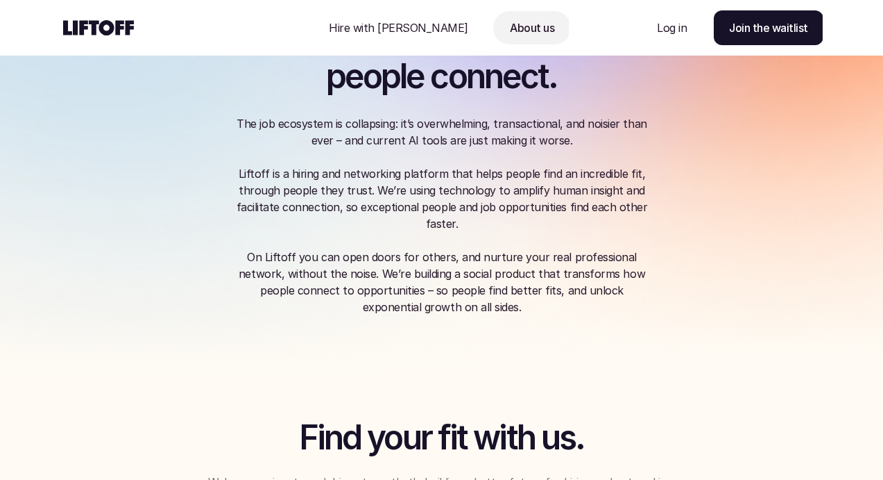
scroll to position [121, 0]
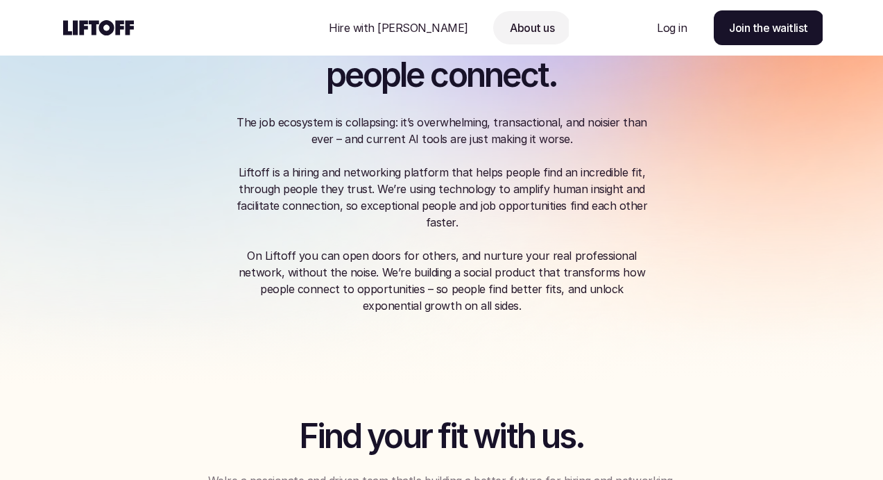
drag, startPoint x: 364, startPoint y: 253, endPoint x: 466, endPoint y: 334, distance: 129.9
click at [466, 334] on div "W e ’ r e b u i l d i n g t h e f u t u r e o f h o w i n c r e d i b l e p e o…" at bounding box center [442, 131] width 833 height 504
drag, startPoint x: 283, startPoint y: 257, endPoint x: 356, endPoint y: 314, distance: 92.4
click at [356, 314] on div "W e ’ r e b u i l d i n g t h e f u t u r e o f h o w i n c r e d i b l e p e o…" at bounding box center [442, 131] width 833 height 504
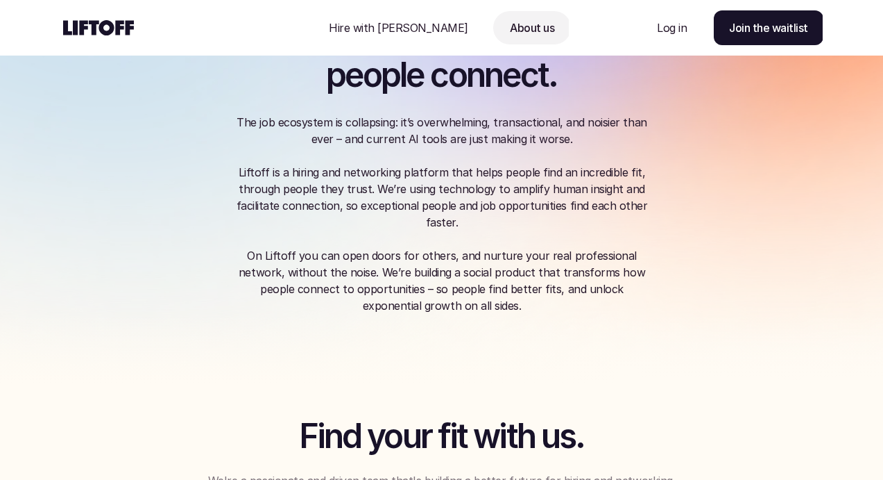
click at [356, 314] on div "W e ’ r e b u i l d i n g t h e f u t u r e o f h o w i n c r e d i b l e p e o…" at bounding box center [442, 131] width 833 height 504
drag, startPoint x: 350, startPoint y: 249, endPoint x: 444, endPoint y: 338, distance: 129.6
click at [444, 339] on div "W e ’ r e b u i l d i n g t h e f u t u r e o f h o w i n c r e d i b l e p e o…" at bounding box center [442, 131] width 833 height 504
click at [444, 338] on div "W e ’ r e b u i l d i n g t h e f u t u r e o f h o w i n c r e d i b l e p e o…" at bounding box center [442, 131] width 833 height 504
drag, startPoint x: 459, startPoint y: 351, endPoint x: 335, endPoint y: 240, distance: 166.1
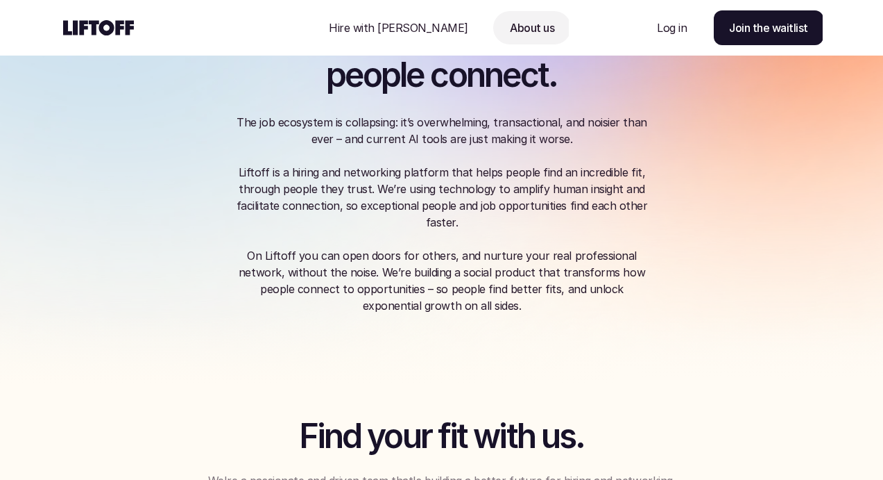
click at [336, 240] on div "W e ’ r e b u i l d i n g t h e f u t u r e o f h o w i n c r e d i b l e p e o…" at bounding box center [442, 131] width 833 height 504
click at [335, 240] on div "The job ecosystem is collapsing: it’s overwhelming, transactional, and noisier …" at bounding box center [442, 214] width 416 height 200
drag, startPoint x: 335, startPoint y: 240, endPoint x: 436, endPoint y: 321, distance: 128.9
click at [436, 321] on div "W e ’ r e b u i l d i n g t h e f u t u r e o f h o w i n c r e d i b l e p e o…" at bounding box center [442, 131] width 833 height 504
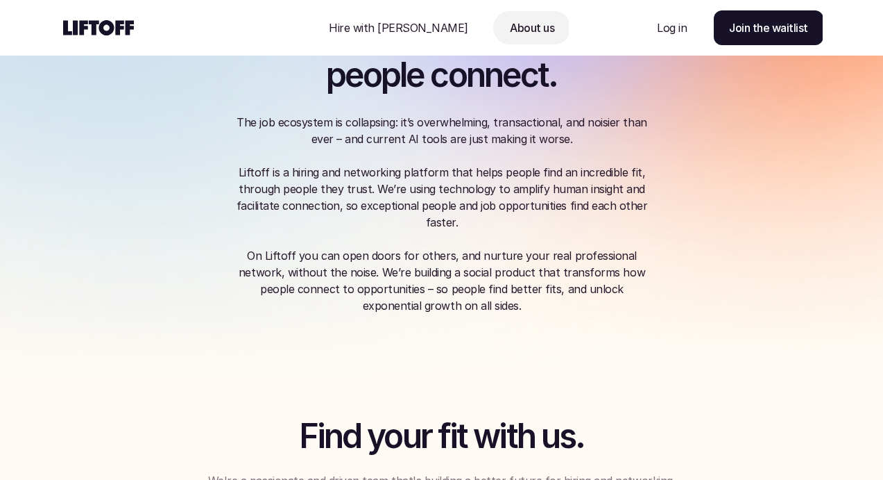
drag, startPoint x: 436, startPoint y: 321, endPoint x: 335, endPoint y: 239, distance: 129.7
click at [336, 239] on div "W e ’ r e b u i l d i n g t h e f u t u r e o f h o w i n c r e d i b l e p e o…" at bounding box center [442, 131] width 833 height 504
click at [335, 239] on div "The job ecosystem is collapsing: it’s overwhelming, transactional, and noisier …" at bounding box center [442, 214] width 416 height 200
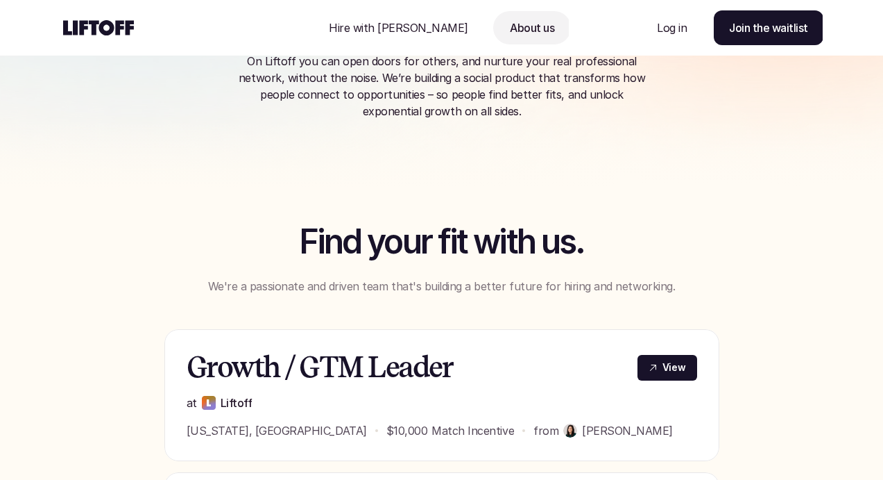
scroll to position [323, 0]
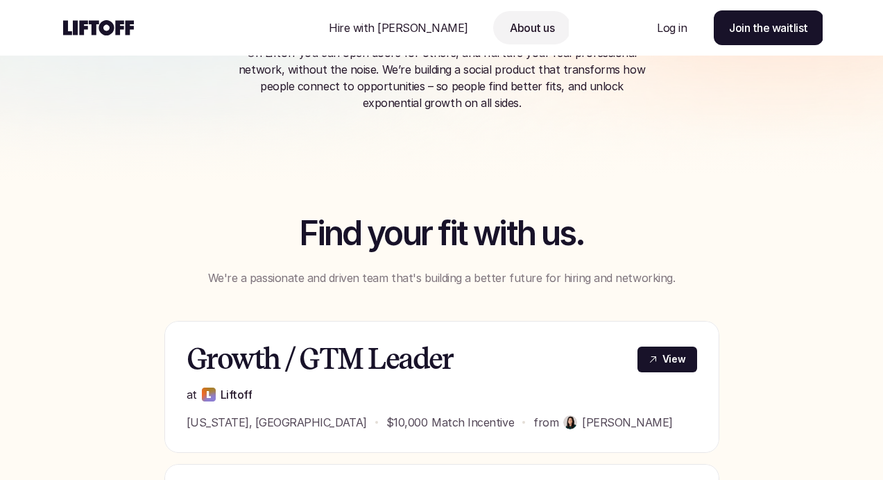
drag, startPoint x: 274, startPoint y: 273, endPoint x: 302, endPoint y: 294, distance: 34.7
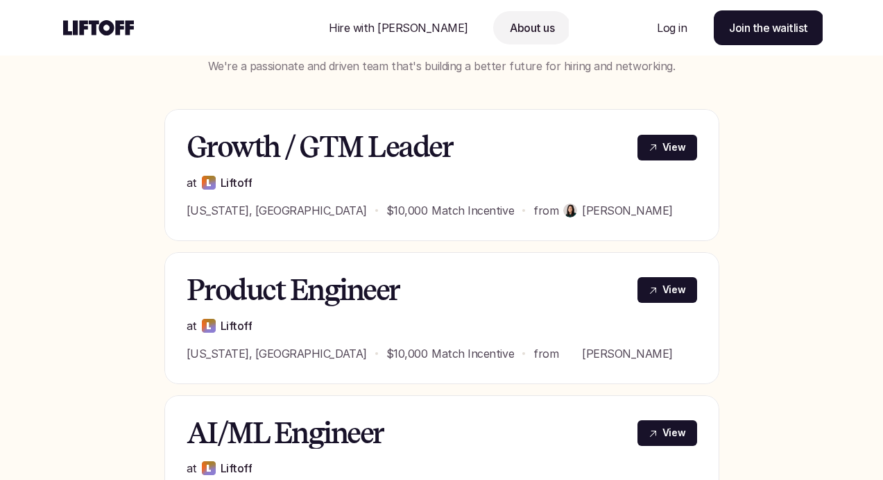
scroll to position [0, 0]
